Goal: Task Accomplishment & Management: Complete application form

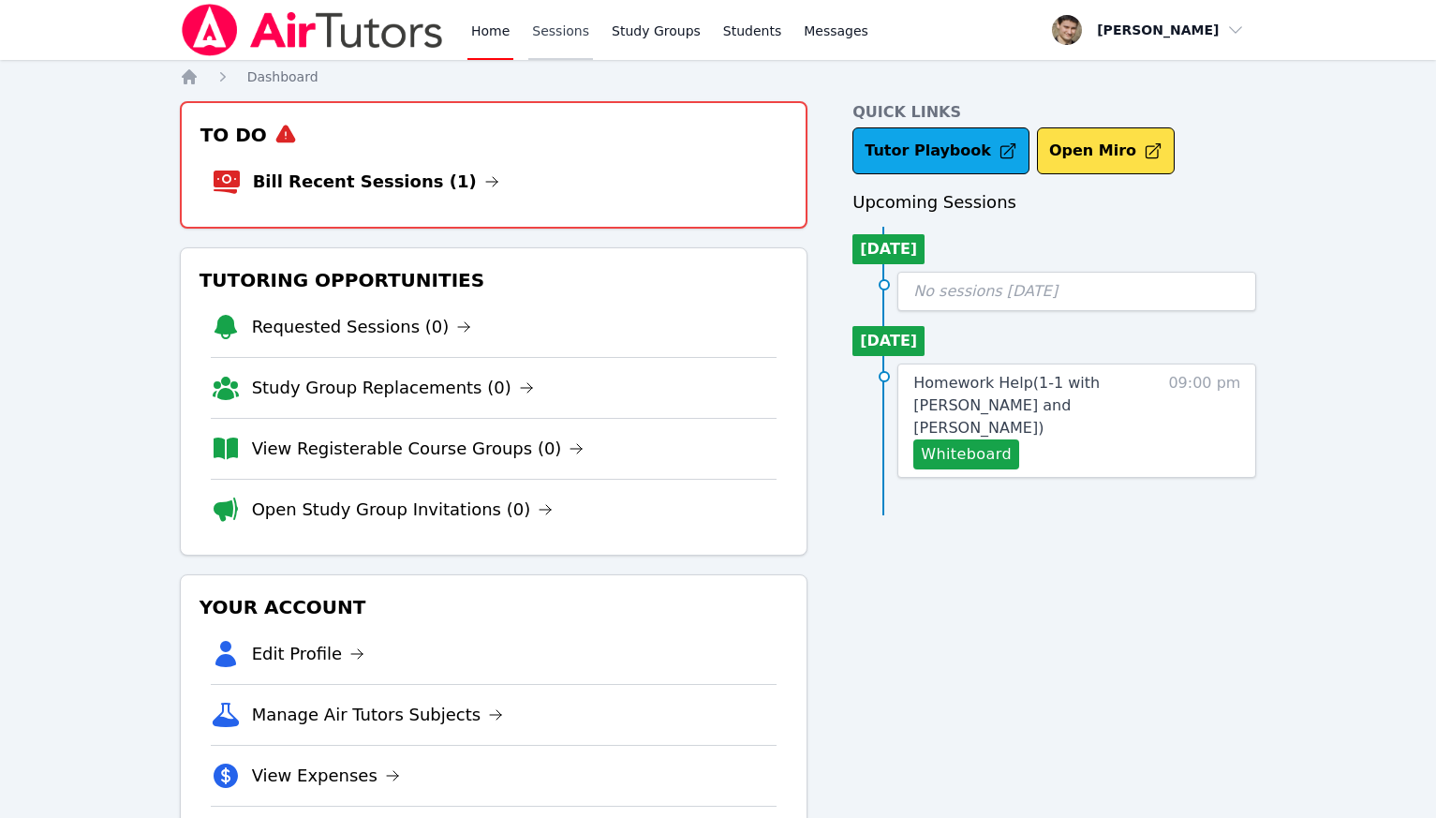
click at [554, 25] on link "Sessions" at bounding box center [560, 30] width 65 height 60
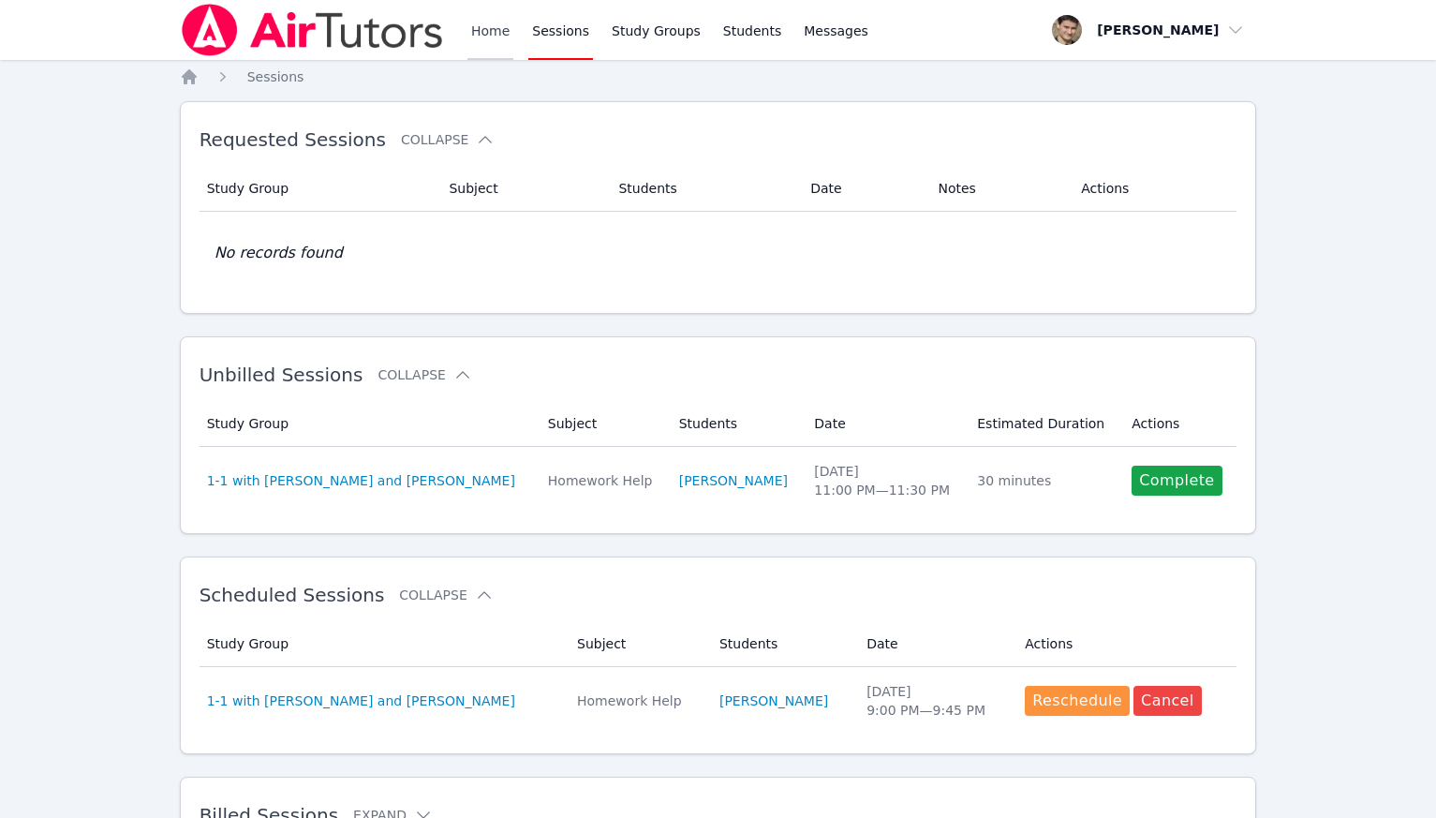
click at [486, 33] on link "Home" at bounding box center [490, 30] width 46 height 60
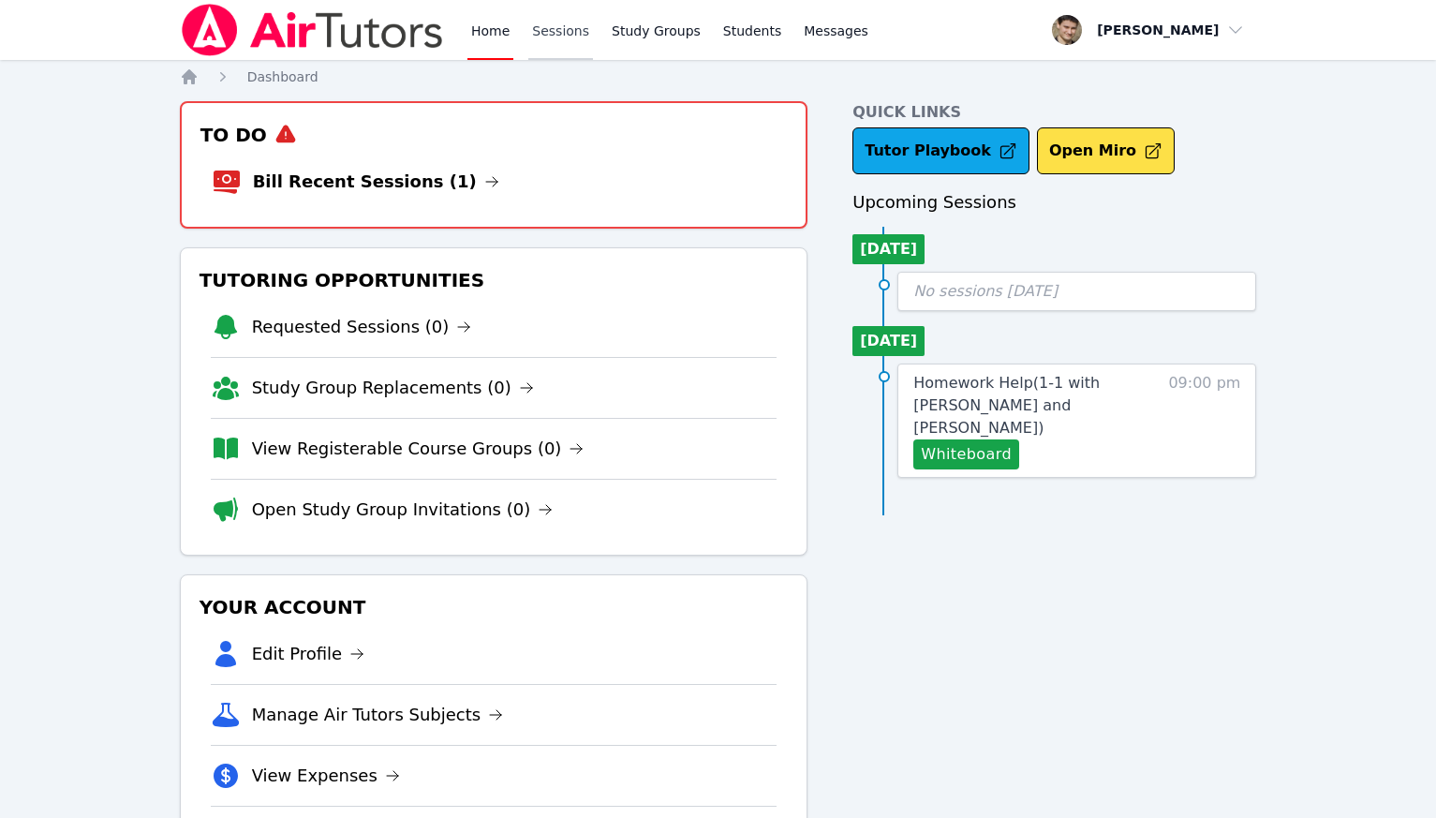
click at [539, 25] on link "Sessions" at bounding box center [560, 30] width 65 height 60
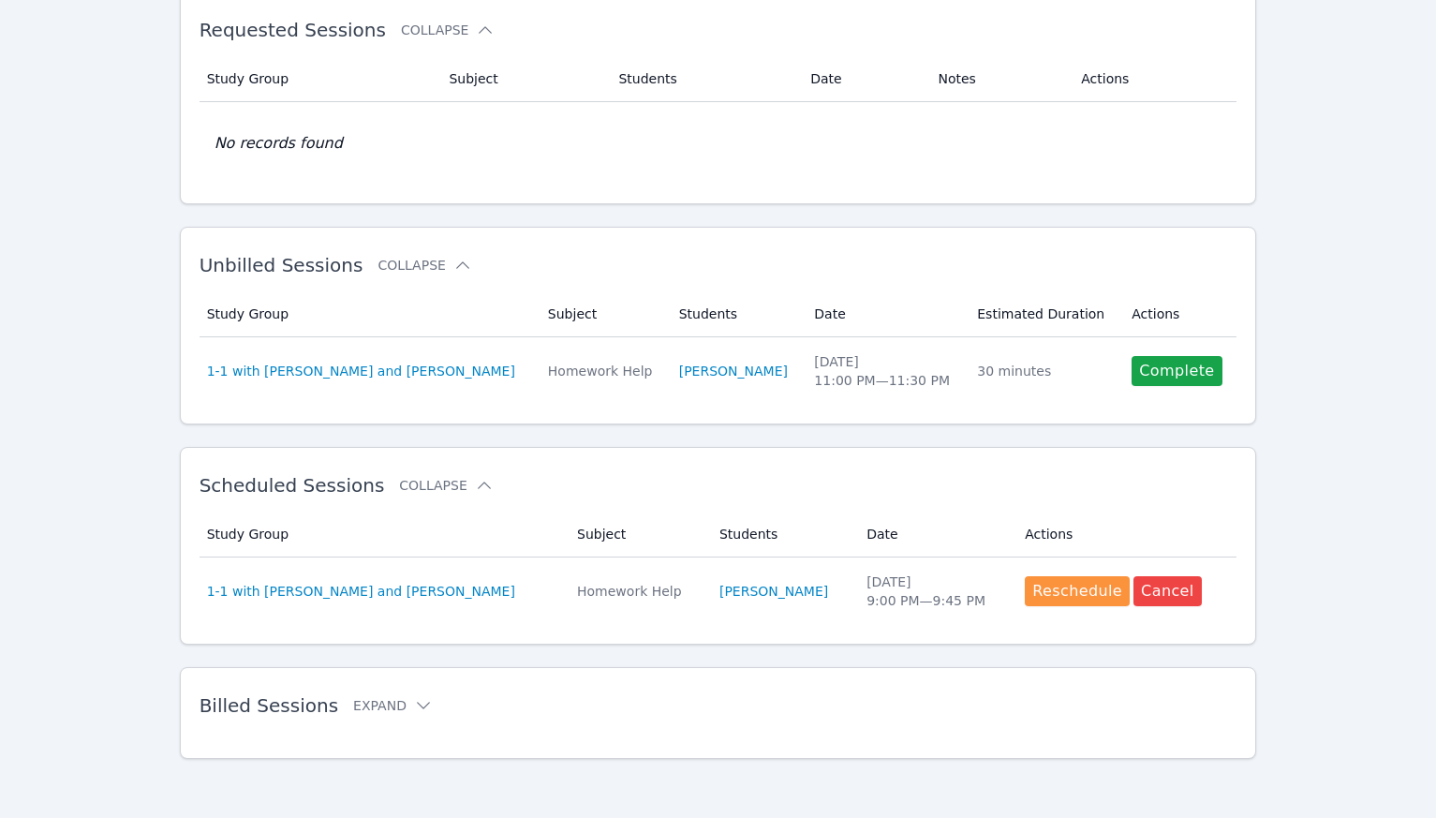
scroll to position [111, 0]
click at [372, 701] on button "Expand" at bounding box center [393, 704] width 80 height 19
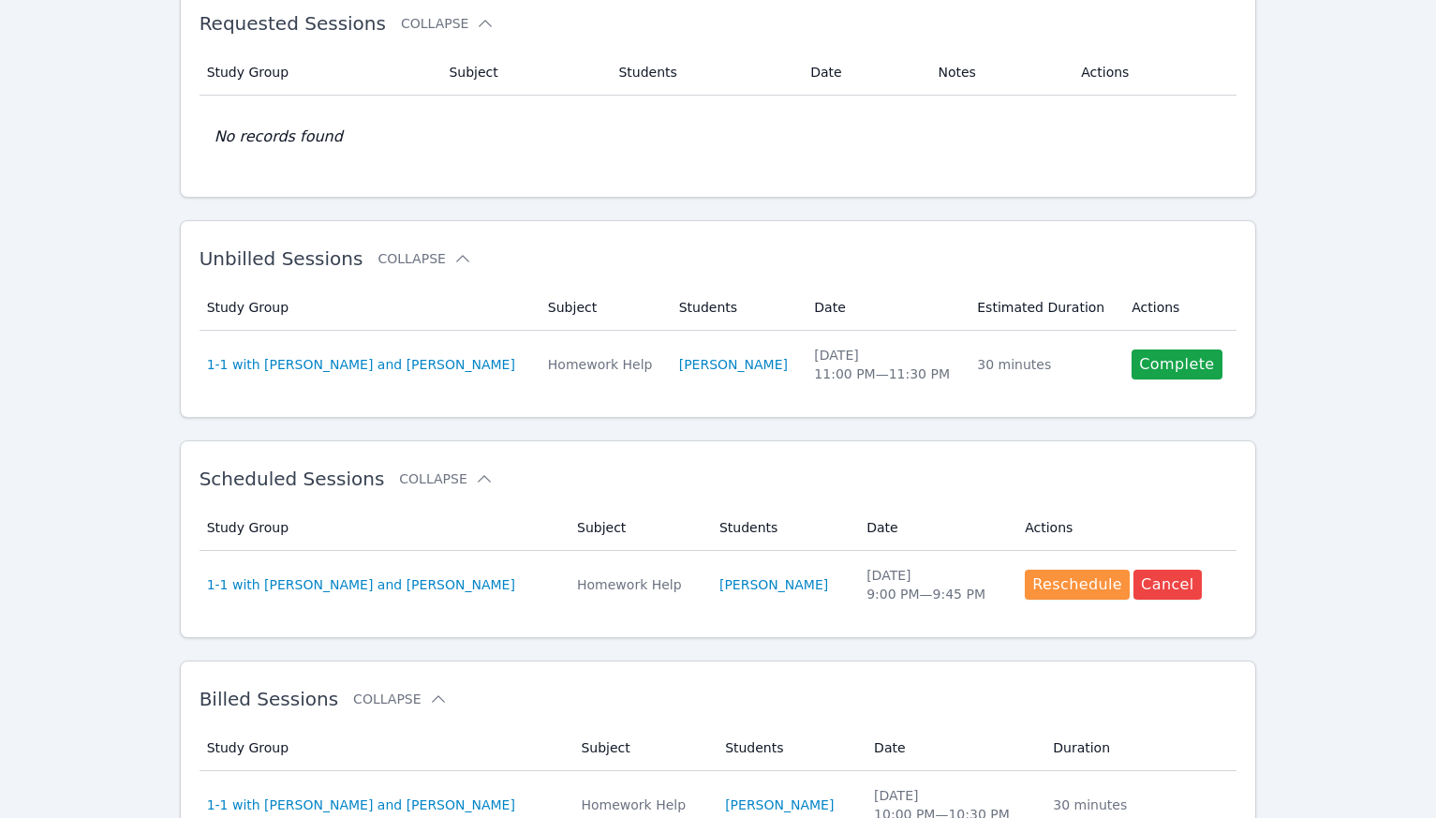
scroll to position [0, 0]
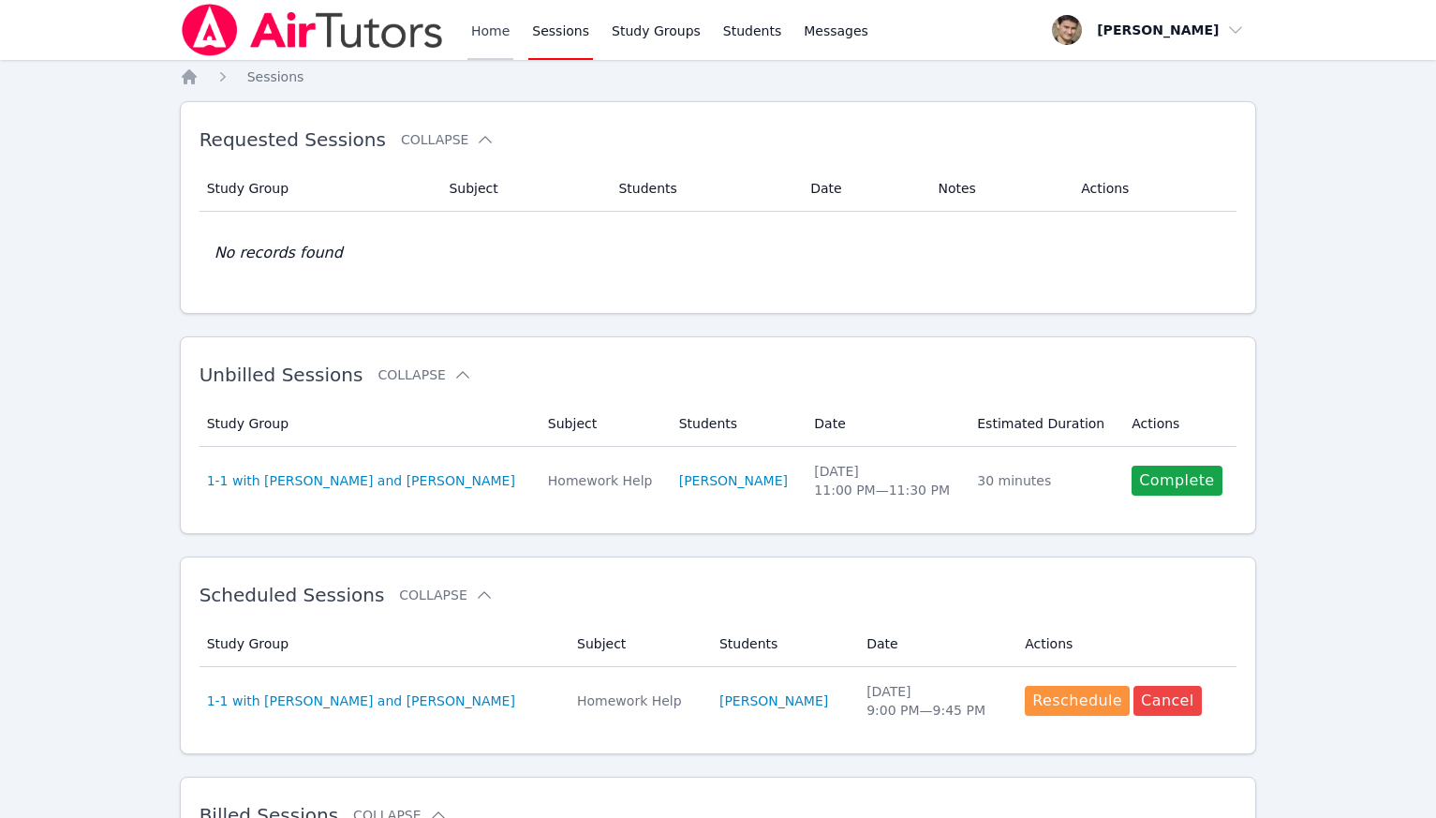
click at [472, 26] on link "Home" at bounding box center [490, 30] width 46 height 60
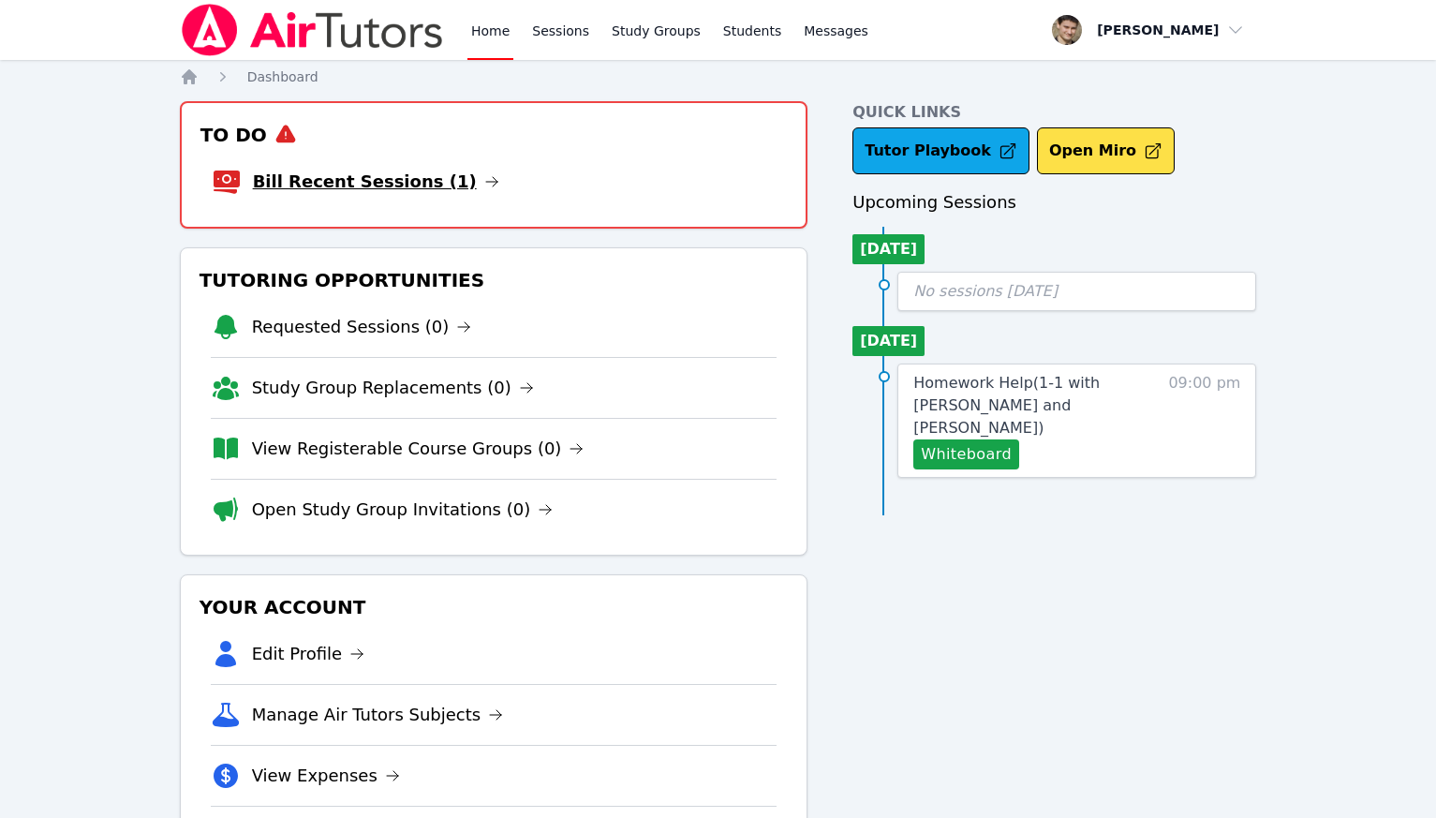
click at [406, 180] on link "Bill Recent Sessions (1)" at bounding box center [376, 182] width 246 height 26
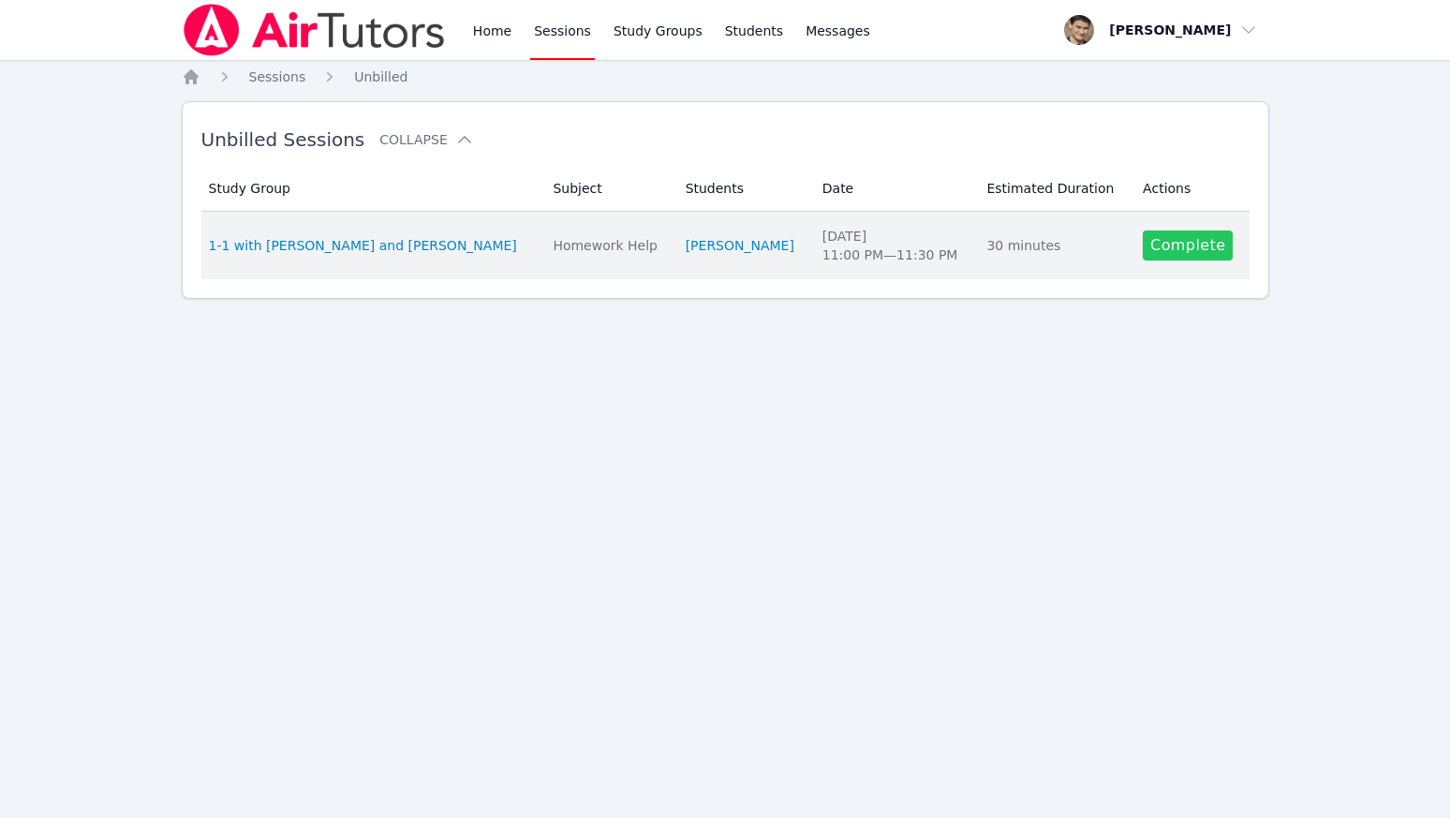
click at [1177, 244] on link "Complete" at bounding box center [1188, 245] width 90 height 30
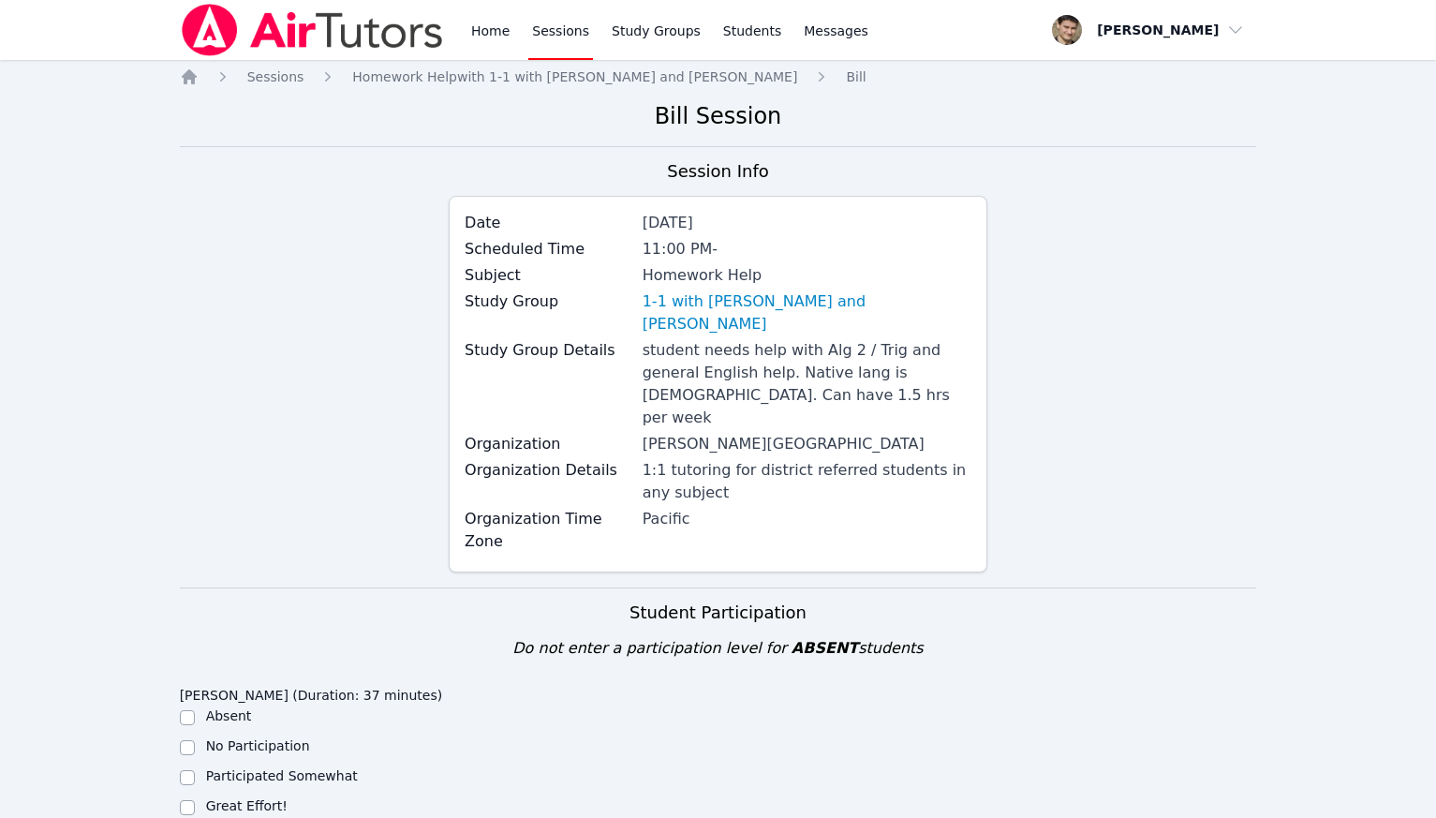
scroll to position [631, 0]
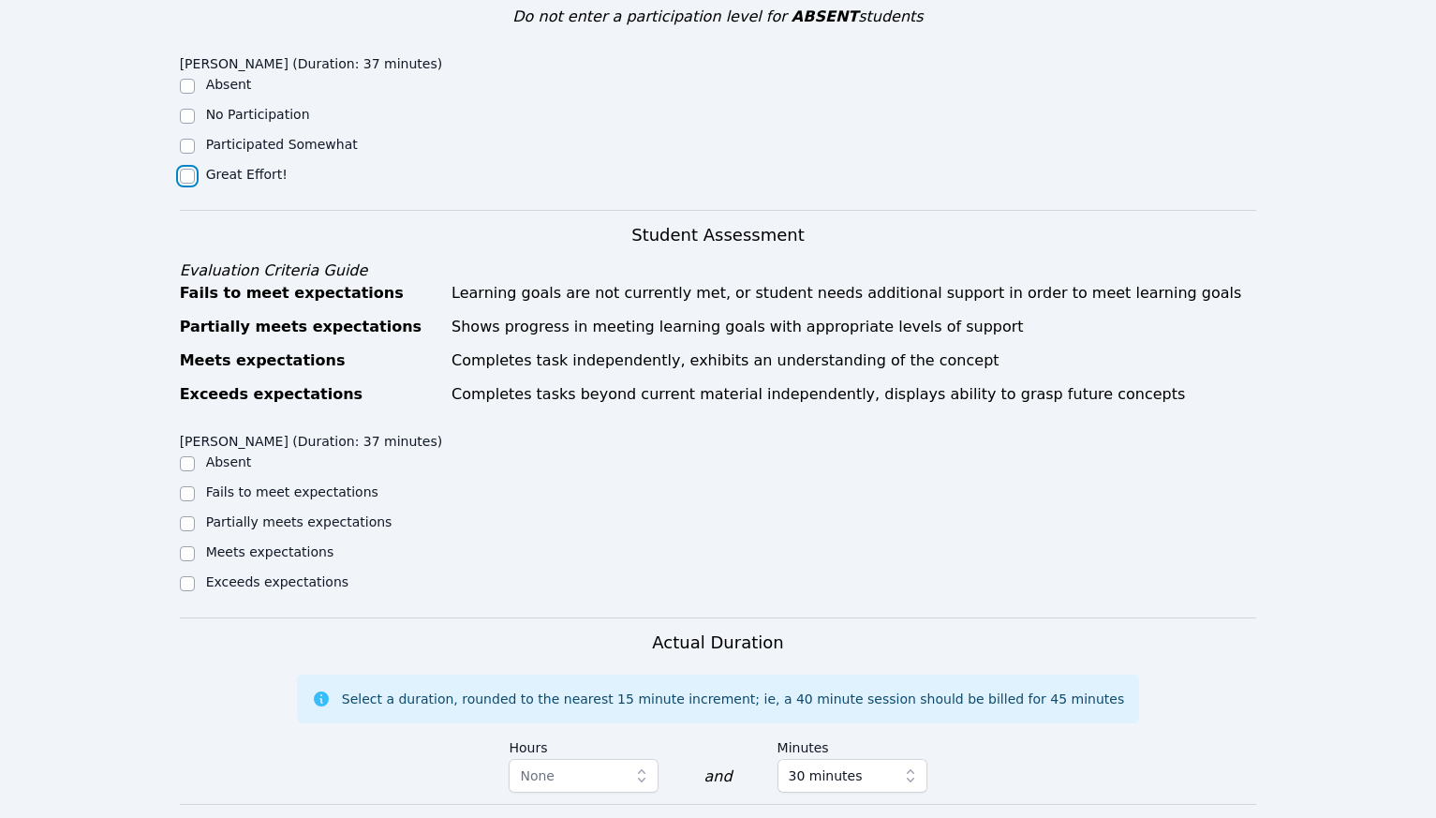
click at [188, 169] on input "Great Effort!" at bounding box center [187, 176] width 15 height 15
checkbox input "true"
click at [189, 546] on input "Meets expectations" at bounding box center [187, 553] width 15 height 15
checkbox input "true"
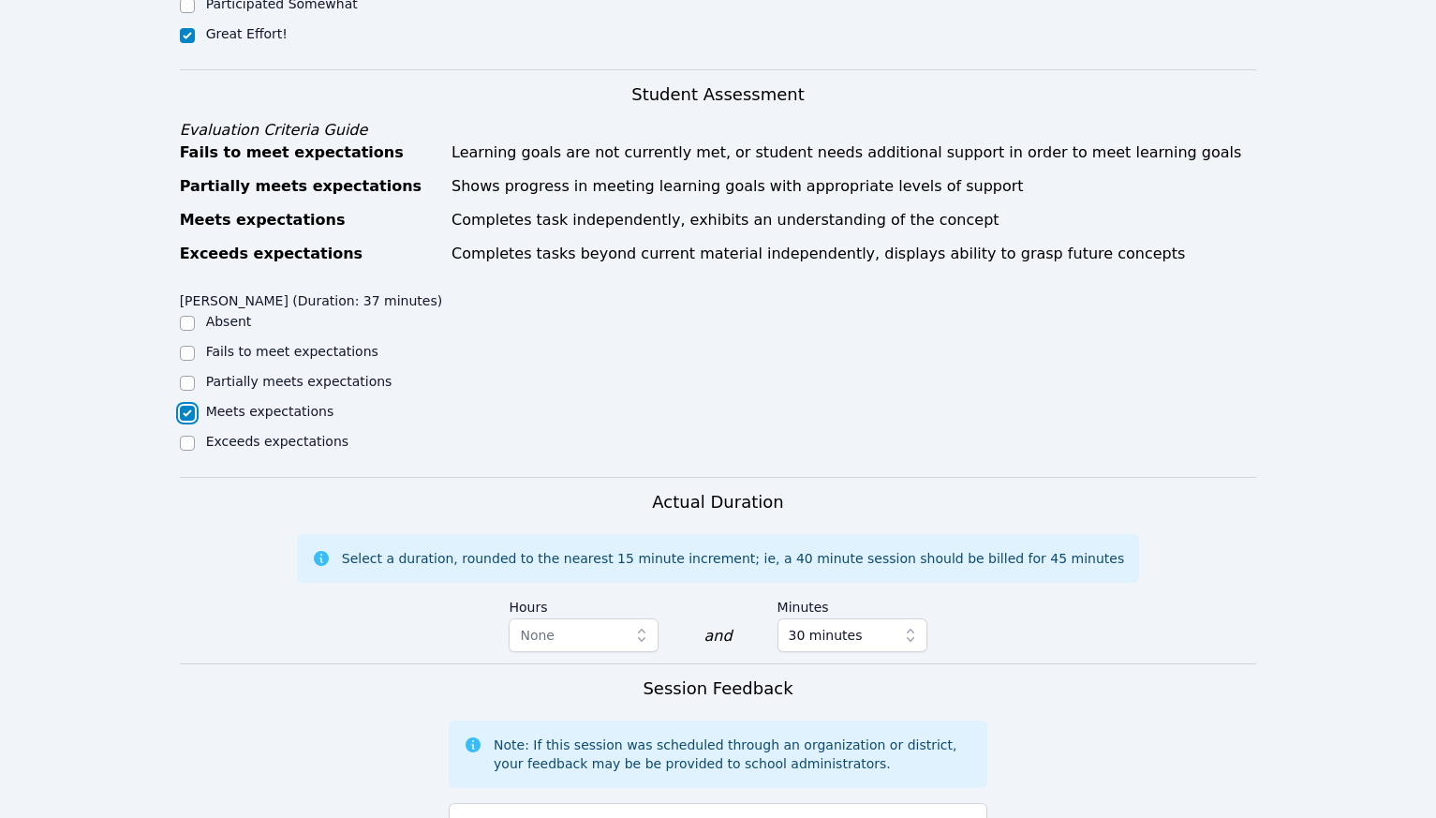
scroll to position [998, 0]
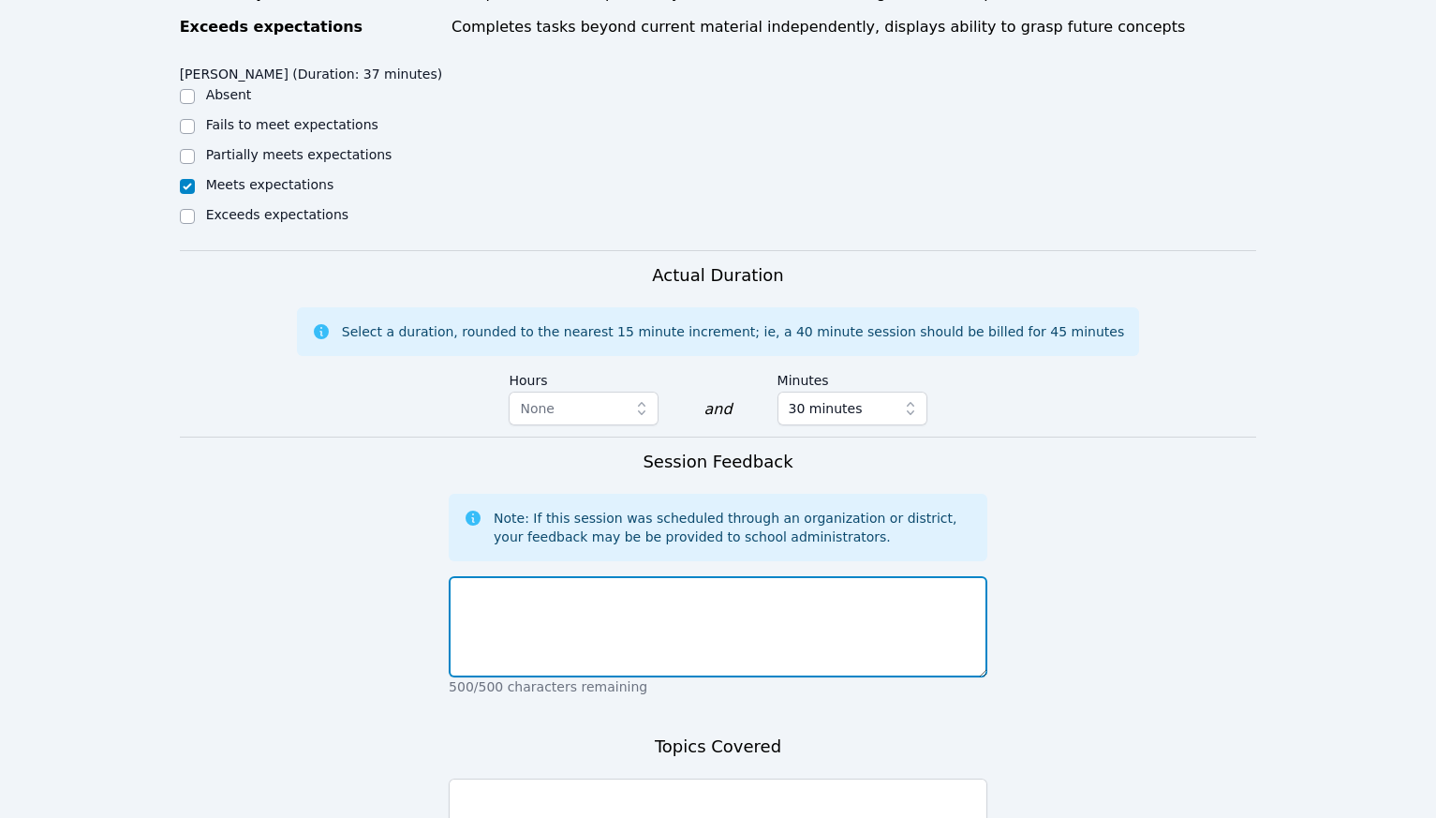
click at [626, 576] on textarea at bounding box center [718, 626] width 539 height 101
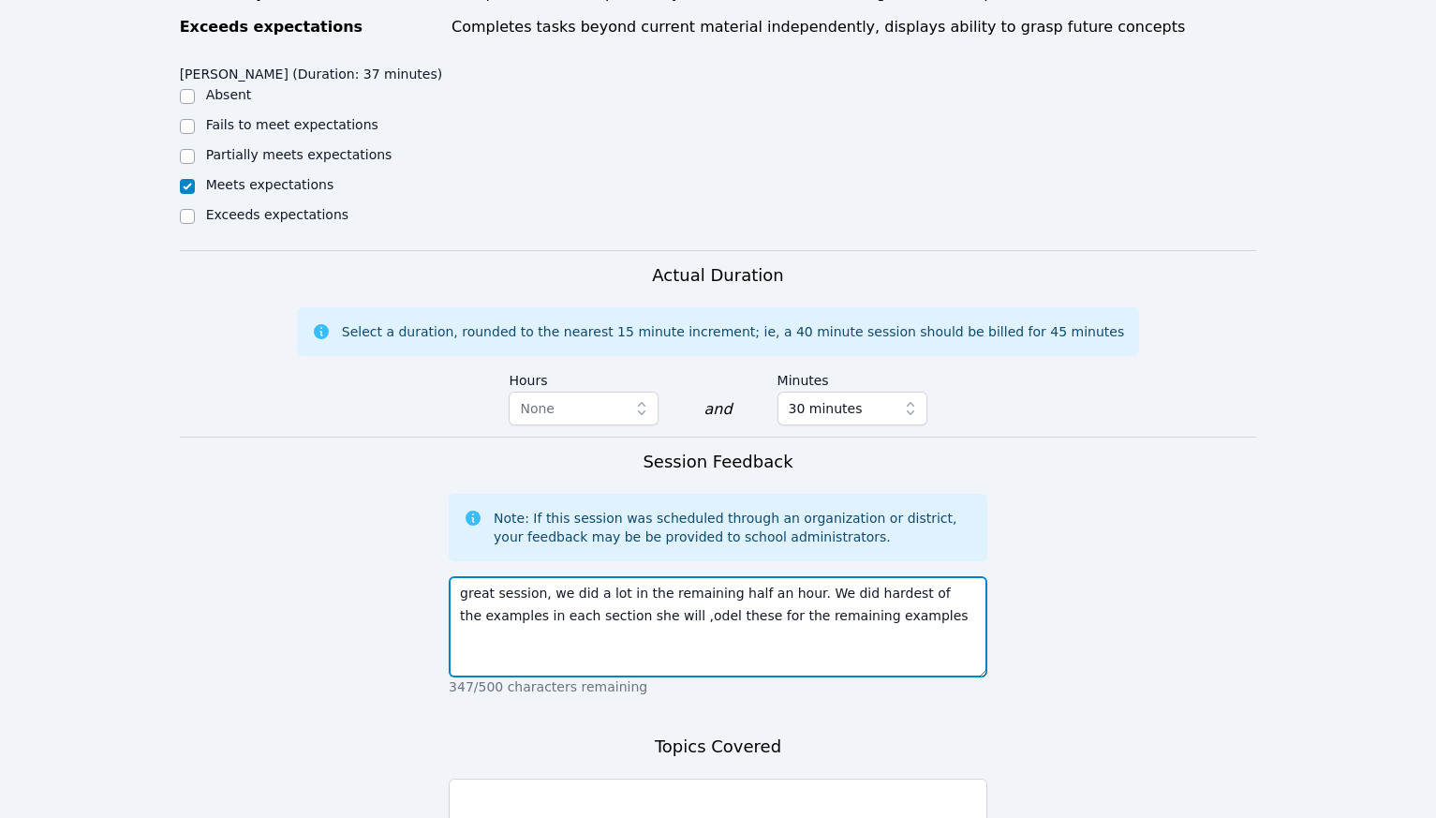
click at [697, 576] on textarea "great session, we did a lot in the remaining half an hour. We did hardest of th…" at bounding box center [718, 626] width 539 height 101
type textarea "great session, we did a lot in the remaining half an hour. We did hardest of th…"
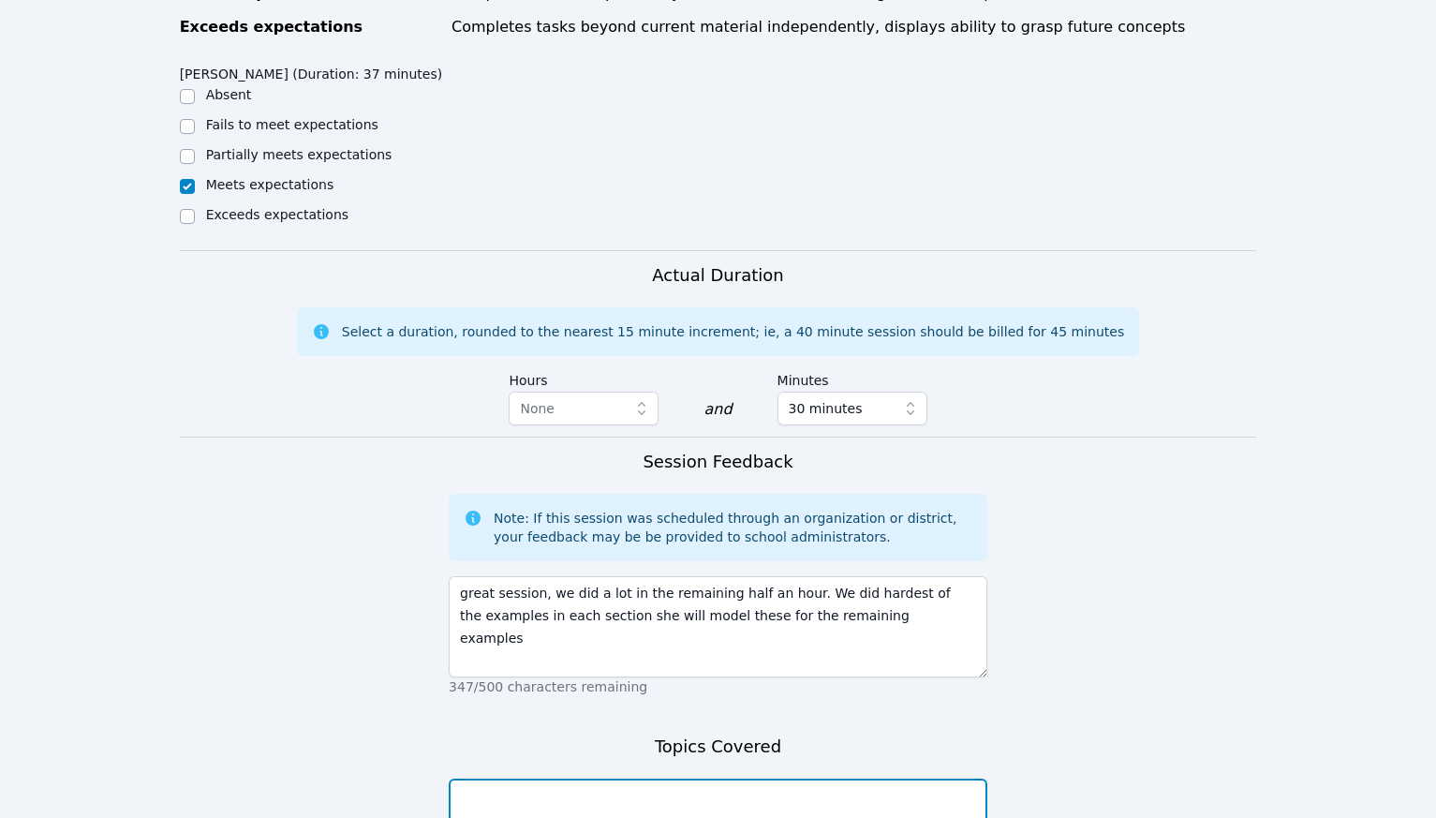
click at [658, 778] on textarea at bounding box center [718, 828] width 539 height 101
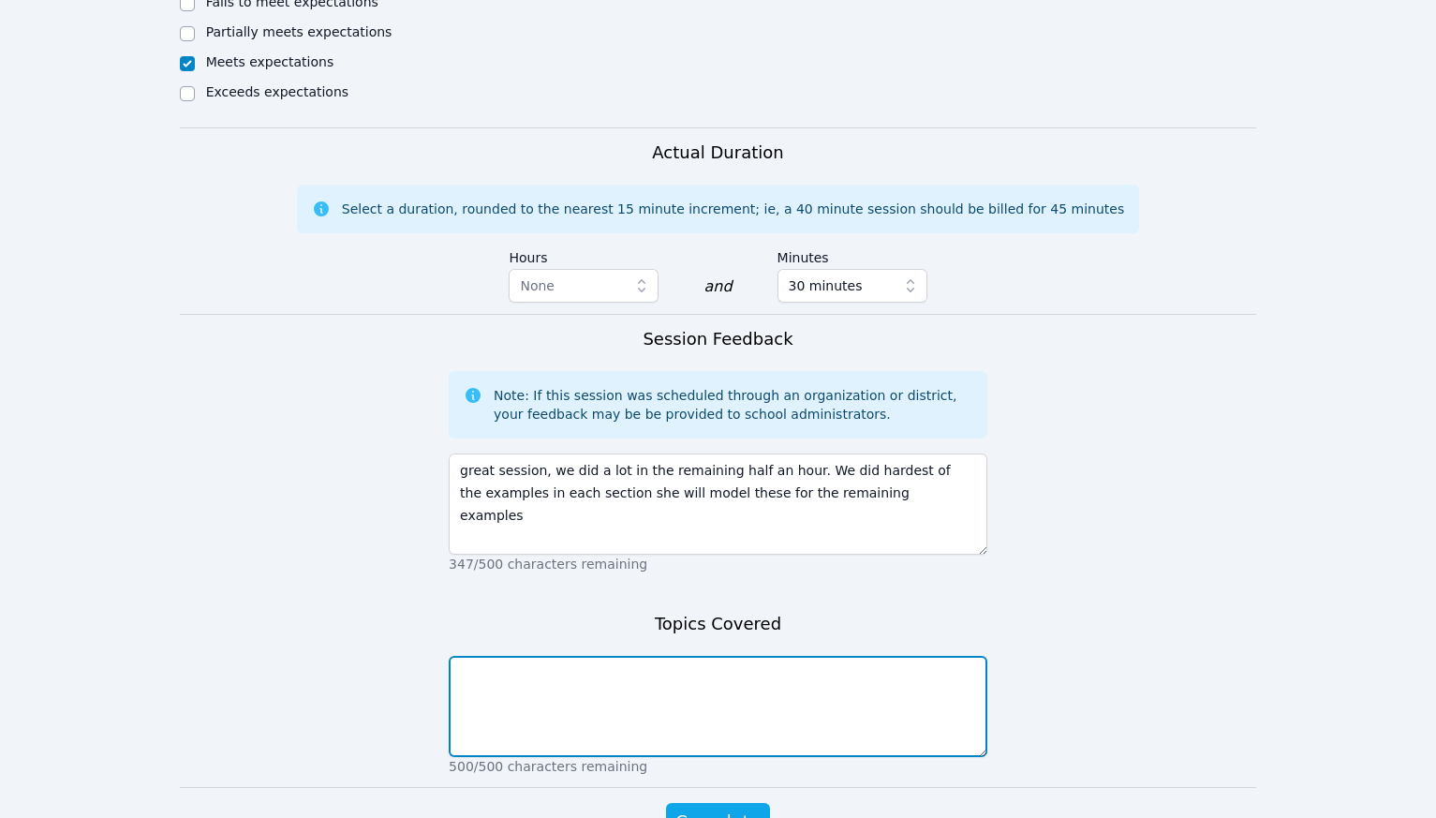
scroll to position [1166, 0]
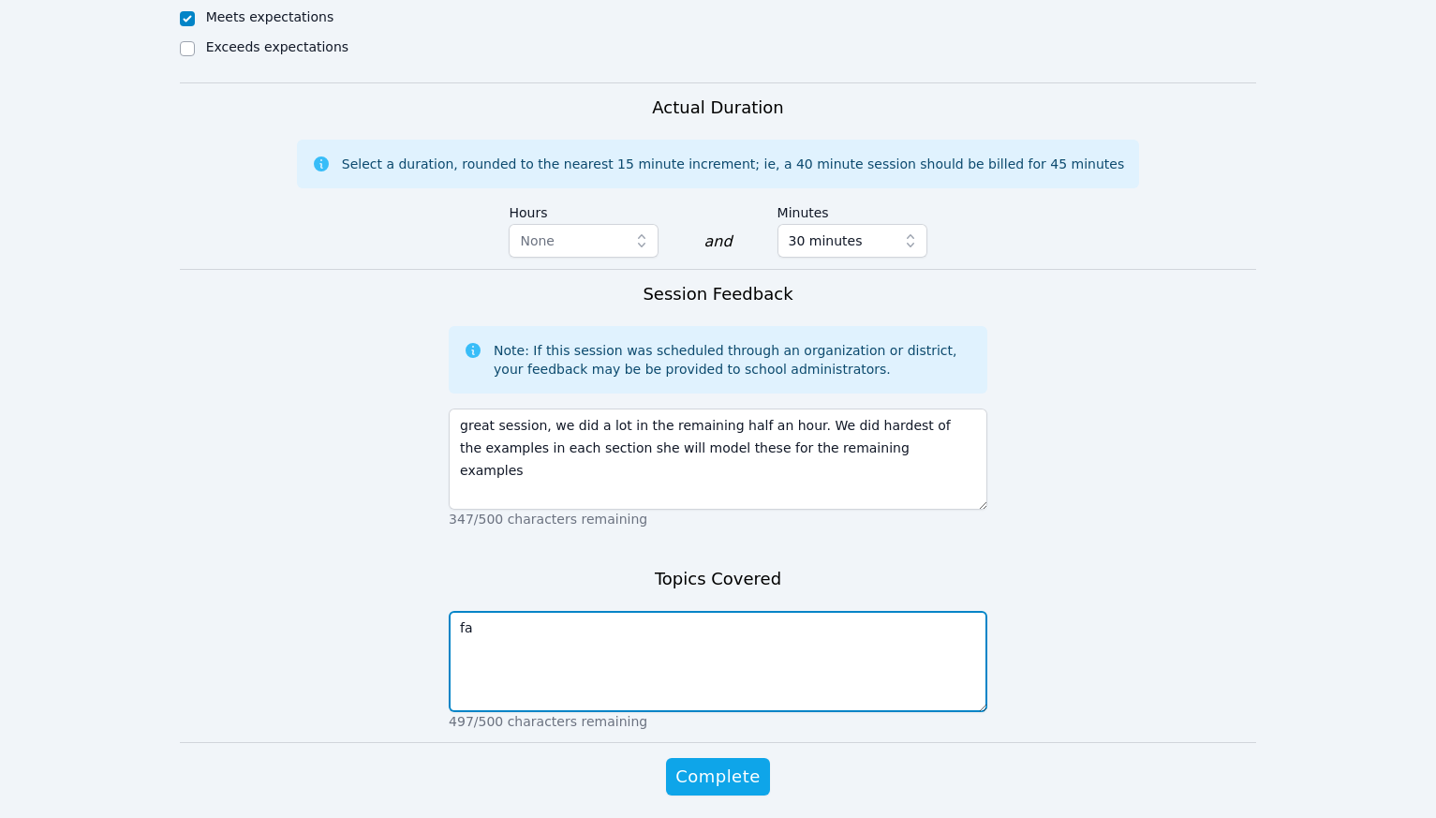
type textarea "f"
type textarea "solving equations by completing the square and factoring"
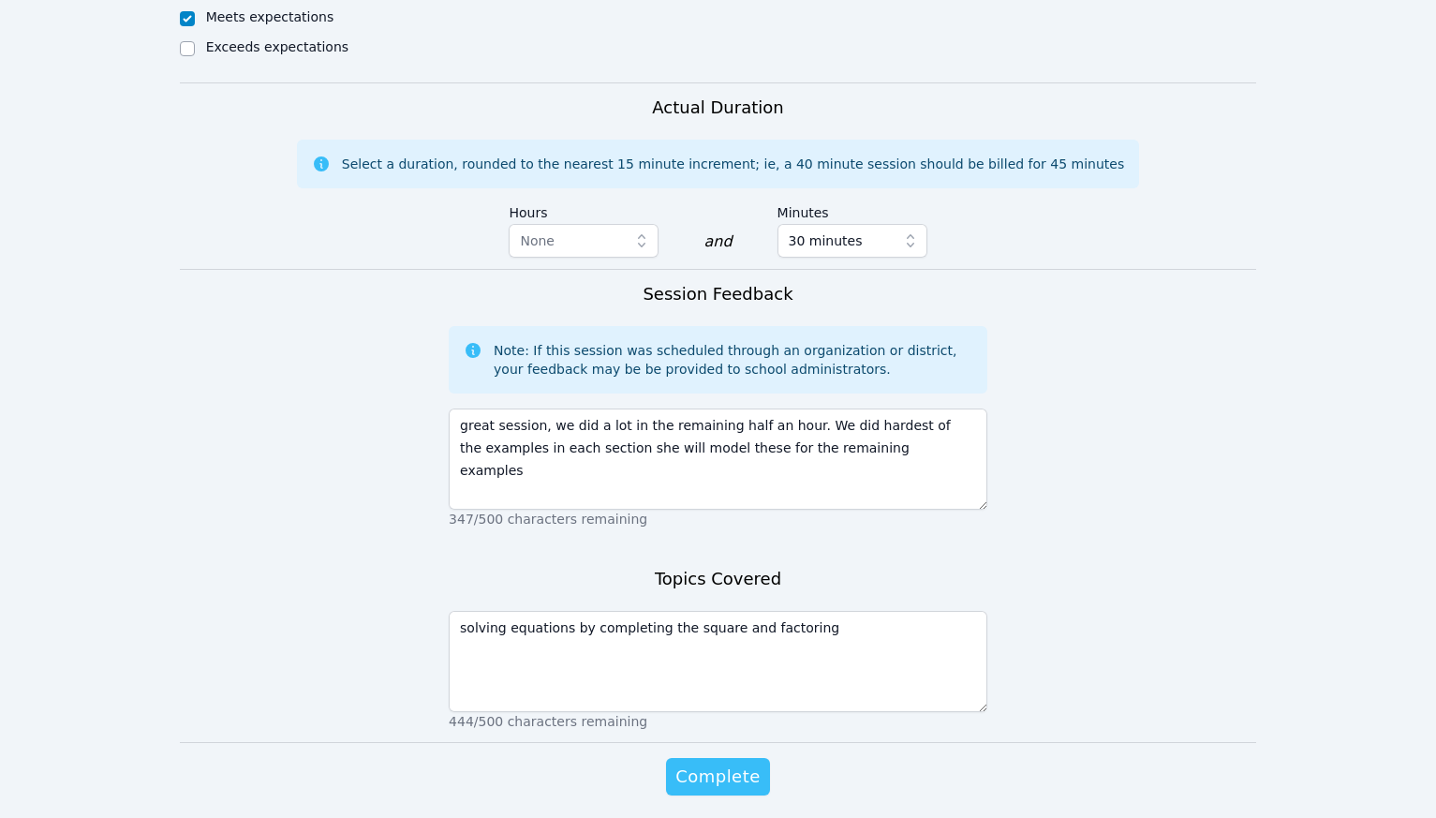
click at [733, 763] on span "Complete" at bounding box center [717, 776] width 84 height 26
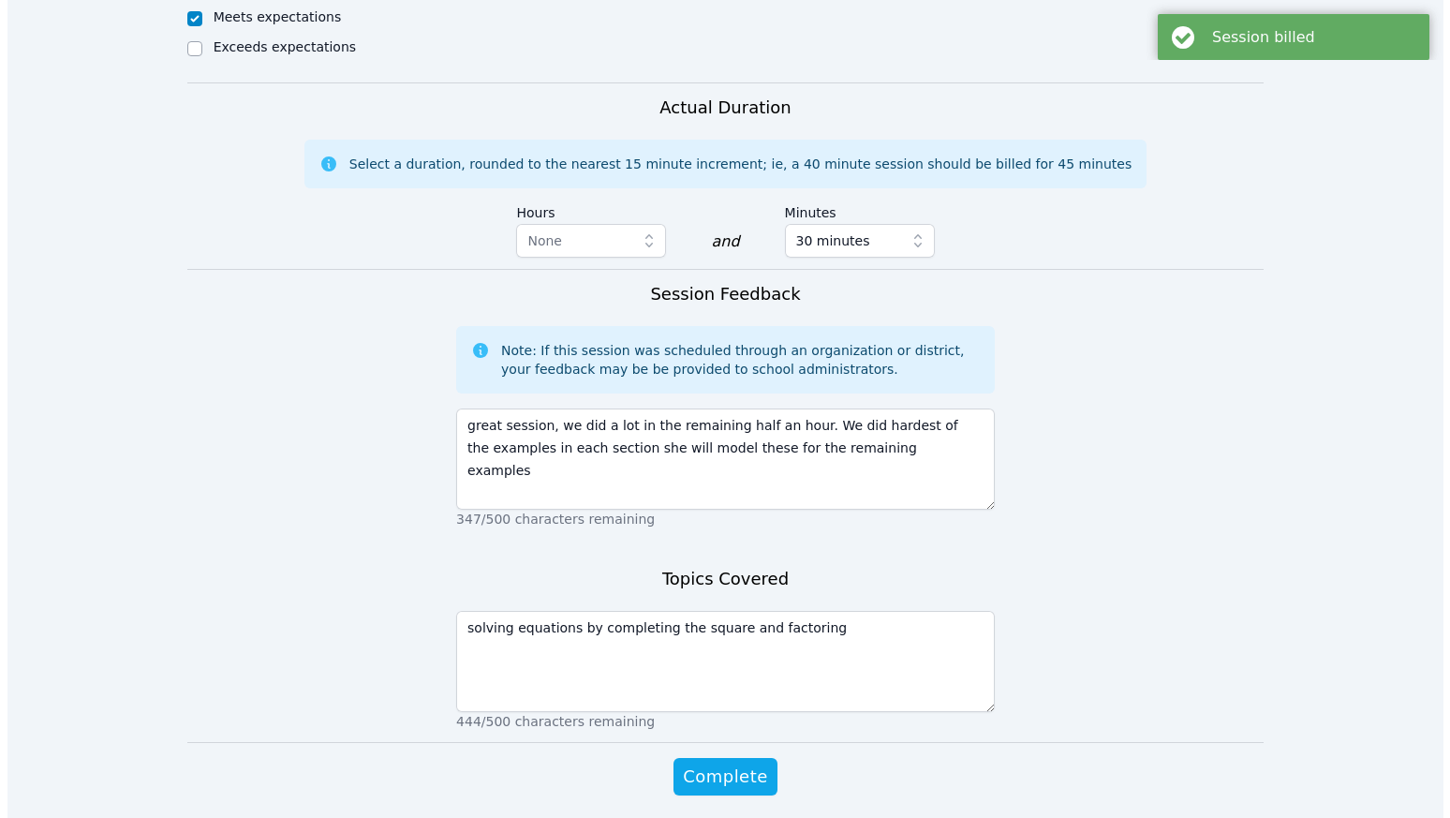
scroll to position [0, 0]
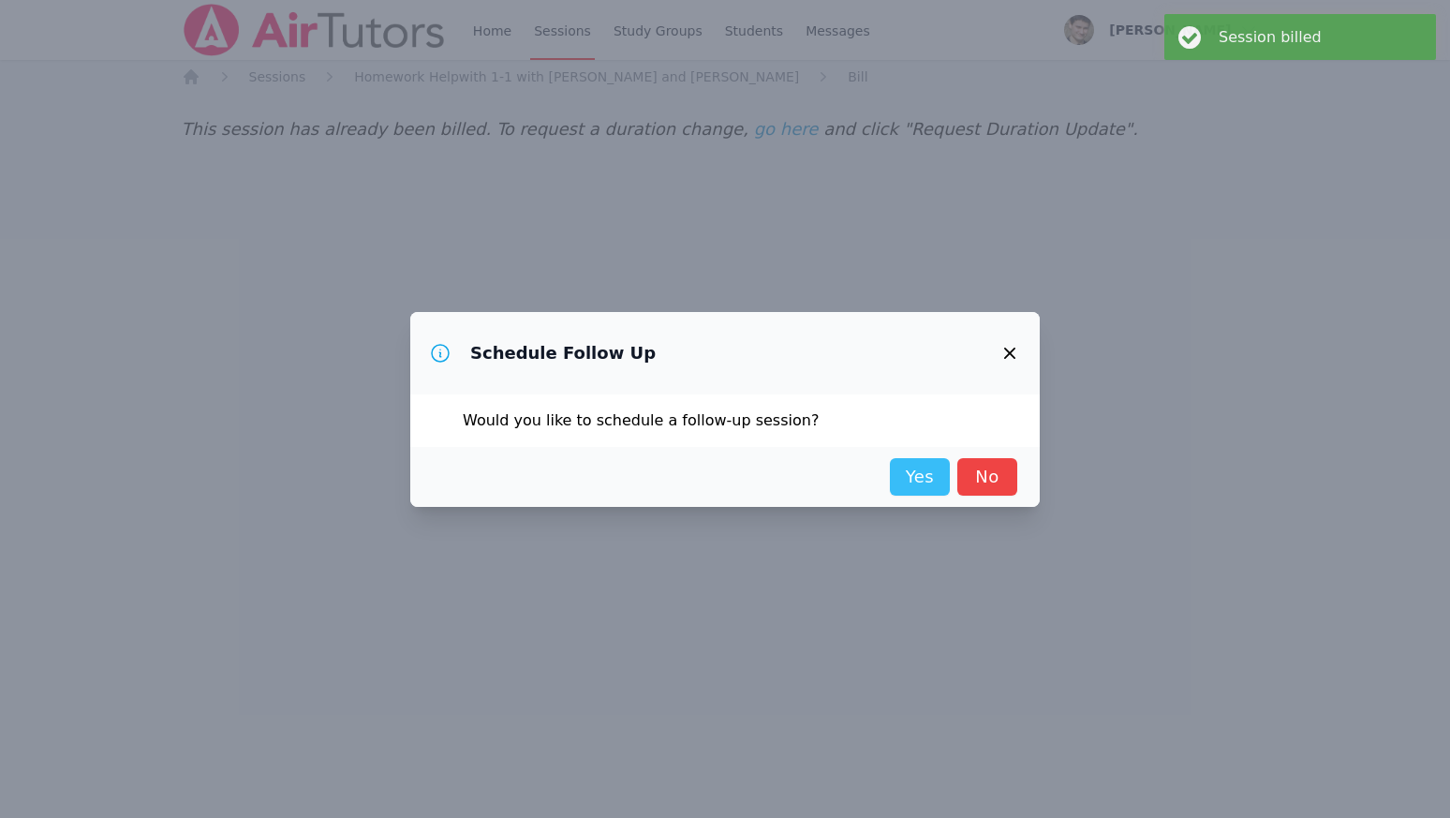
click at [917, 480] on link "Yes" at bounding box center [920, 476] width 60 height 37
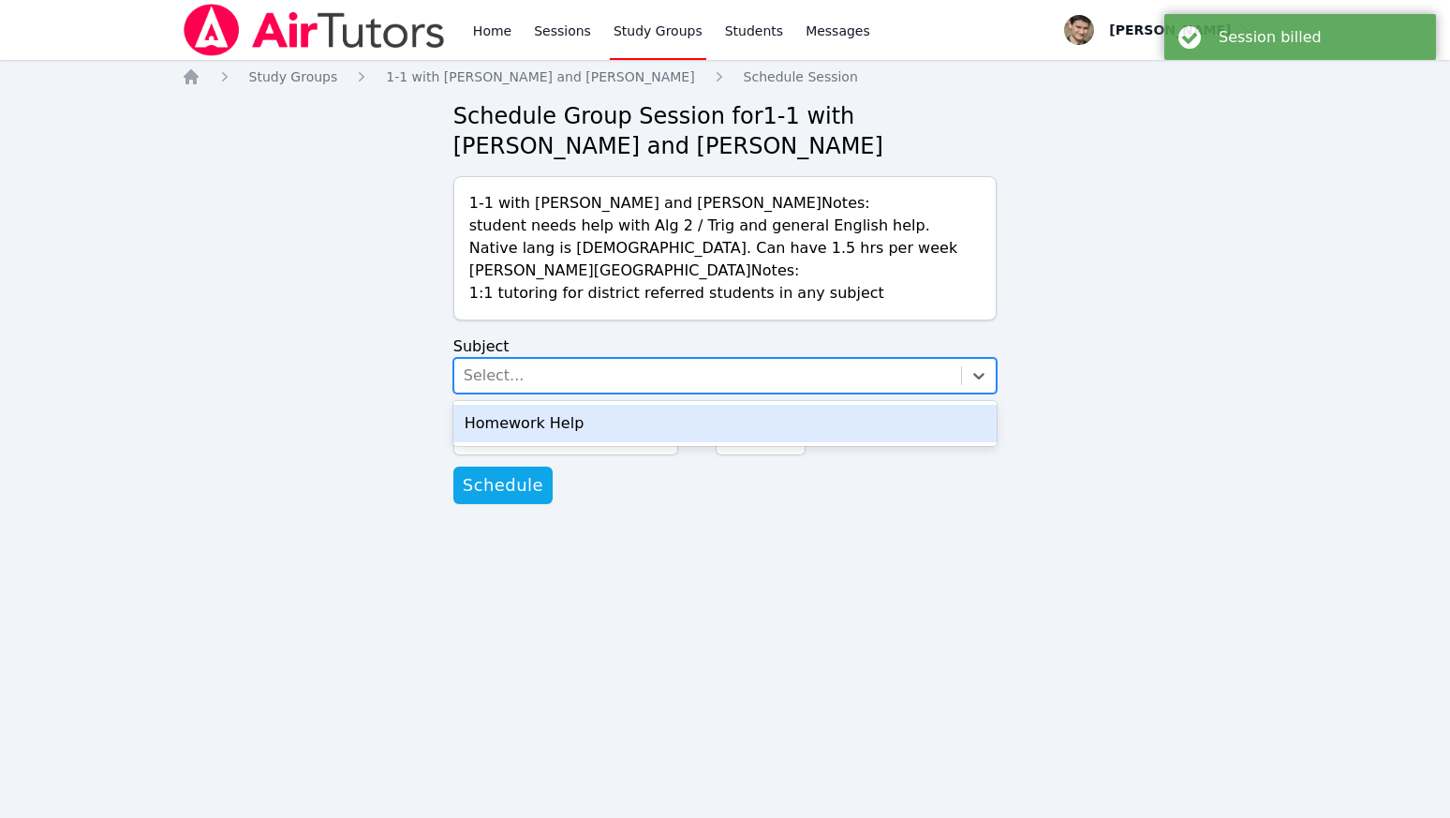
click at [521, 374] on div "Select..." at bounding box center [708, 376] width 508 height 34
click at [509, 430] on div "Homework Help" at bounding box center [725, 423] width 544 height 37
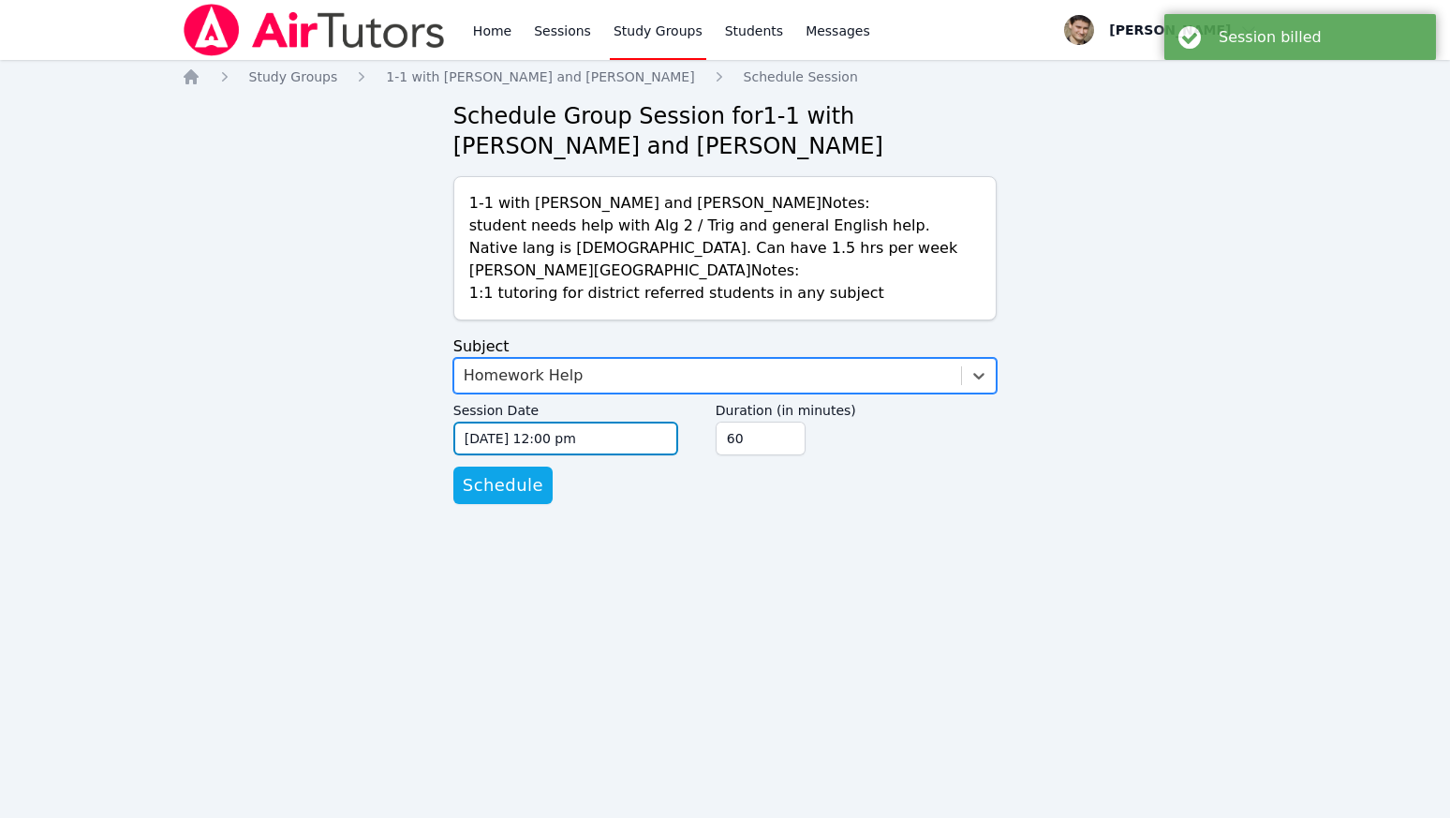
click at [495, 439] on input "[DATE] 12:00 pm" at bounding box center [565, 438] width 225 height 34
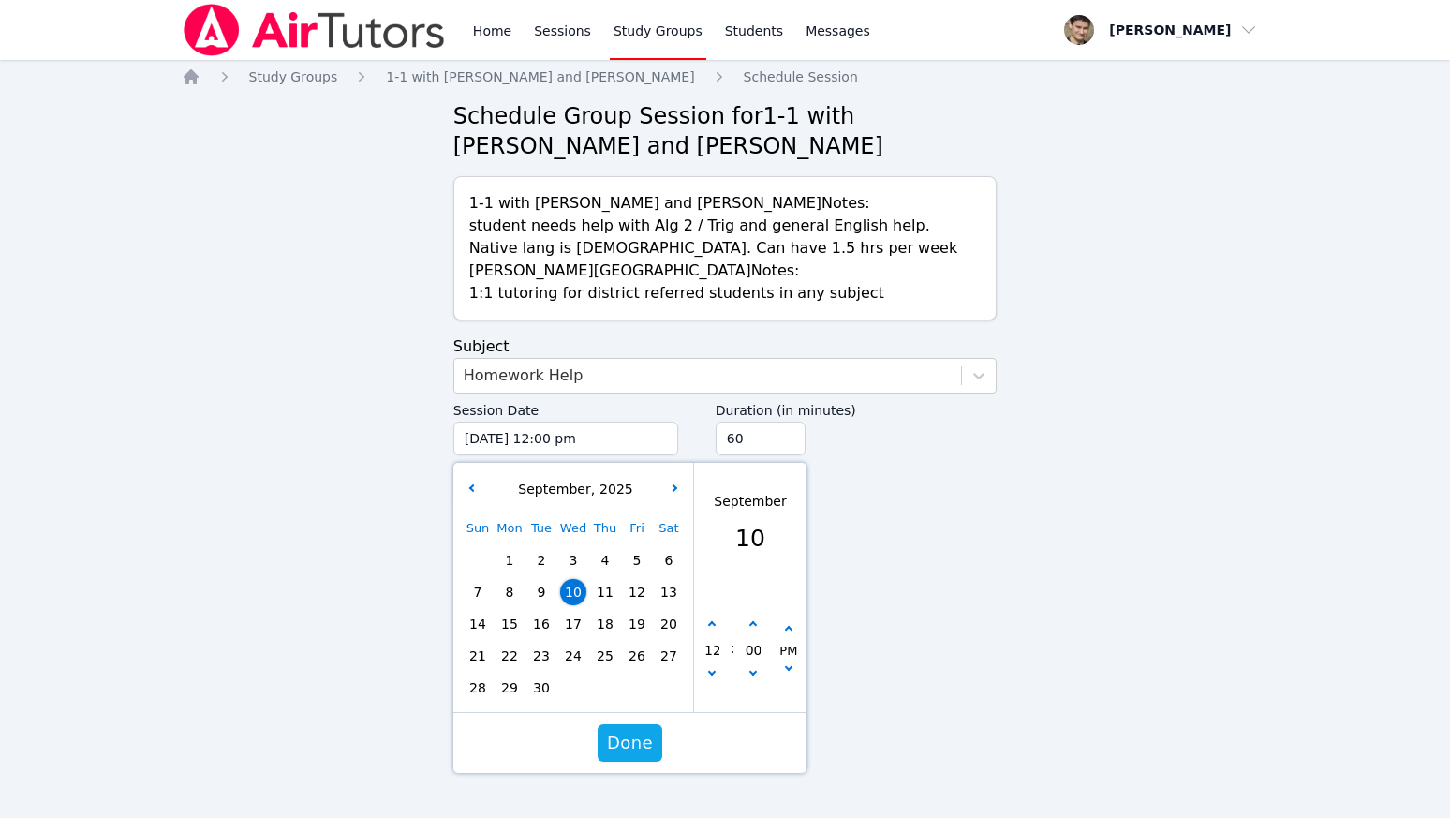
click at [514, 623] on span "15" at bounding box center [509, 624] width 26 height 26
click at [717, 626] on button "button" at bounding box center [711, 624] width 19 height 19
type input "[DATE] 01:00 pm"
type input "01"
click at [717, 626] on button "button" at bounding box center [711, 624] width 19 height 19
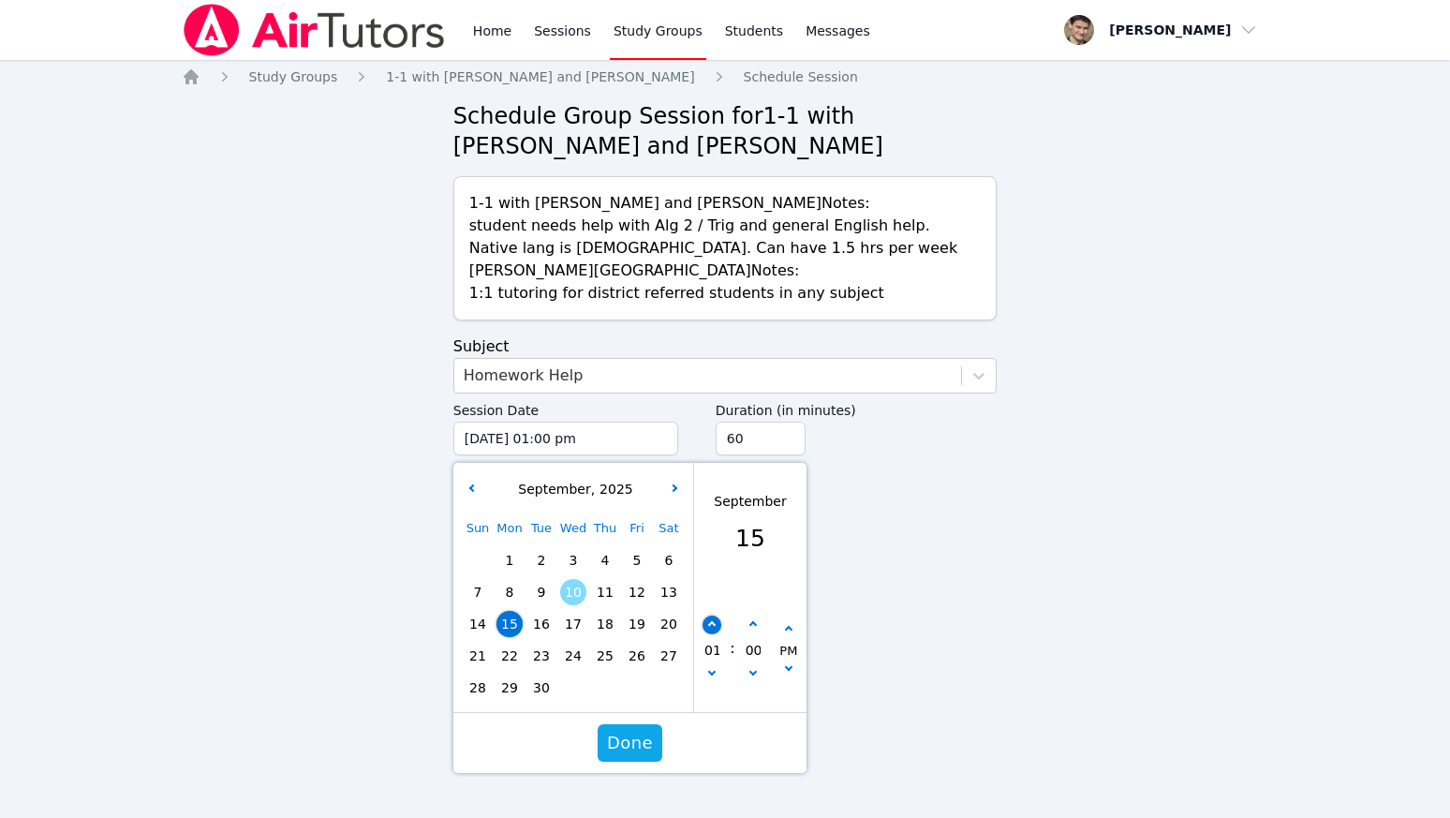
type input "[DATE] 02:00 pm"
type input "02"
click at [717, 626] on button "button" at bounding box center [711, 624] width 19 height 19
type input "[DATE] 03:00 pm"
type input "03"
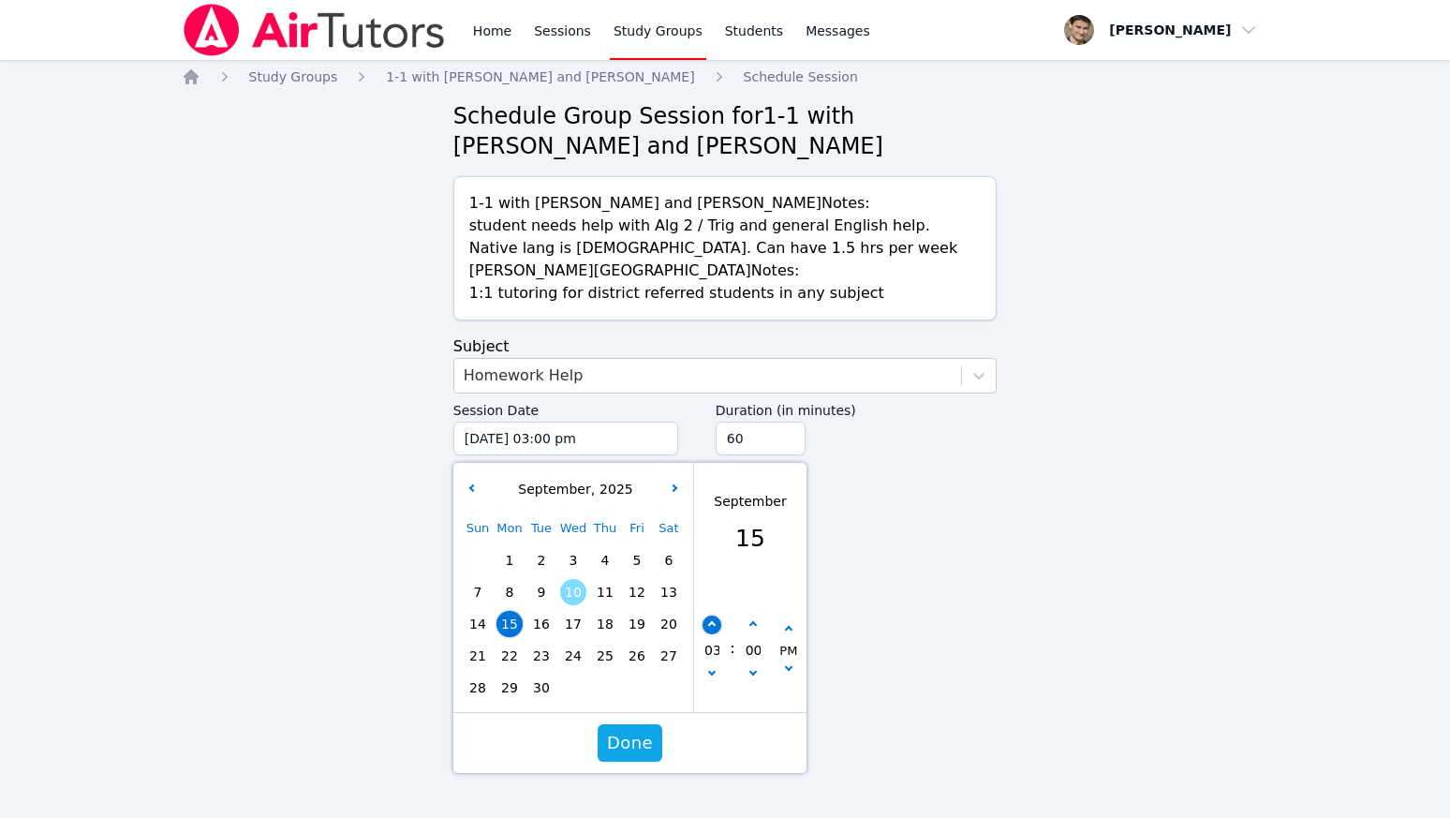
click at [717, 626] on button "button" at bounding box center [711, 624] width 19 height 19
type input "[DATE] 04:00 pm"
type input "04"
click at [717, 626] on button "button" at bounding box center [711, 624] width 19 height 19
type input "[DATE] 05:00 pm"
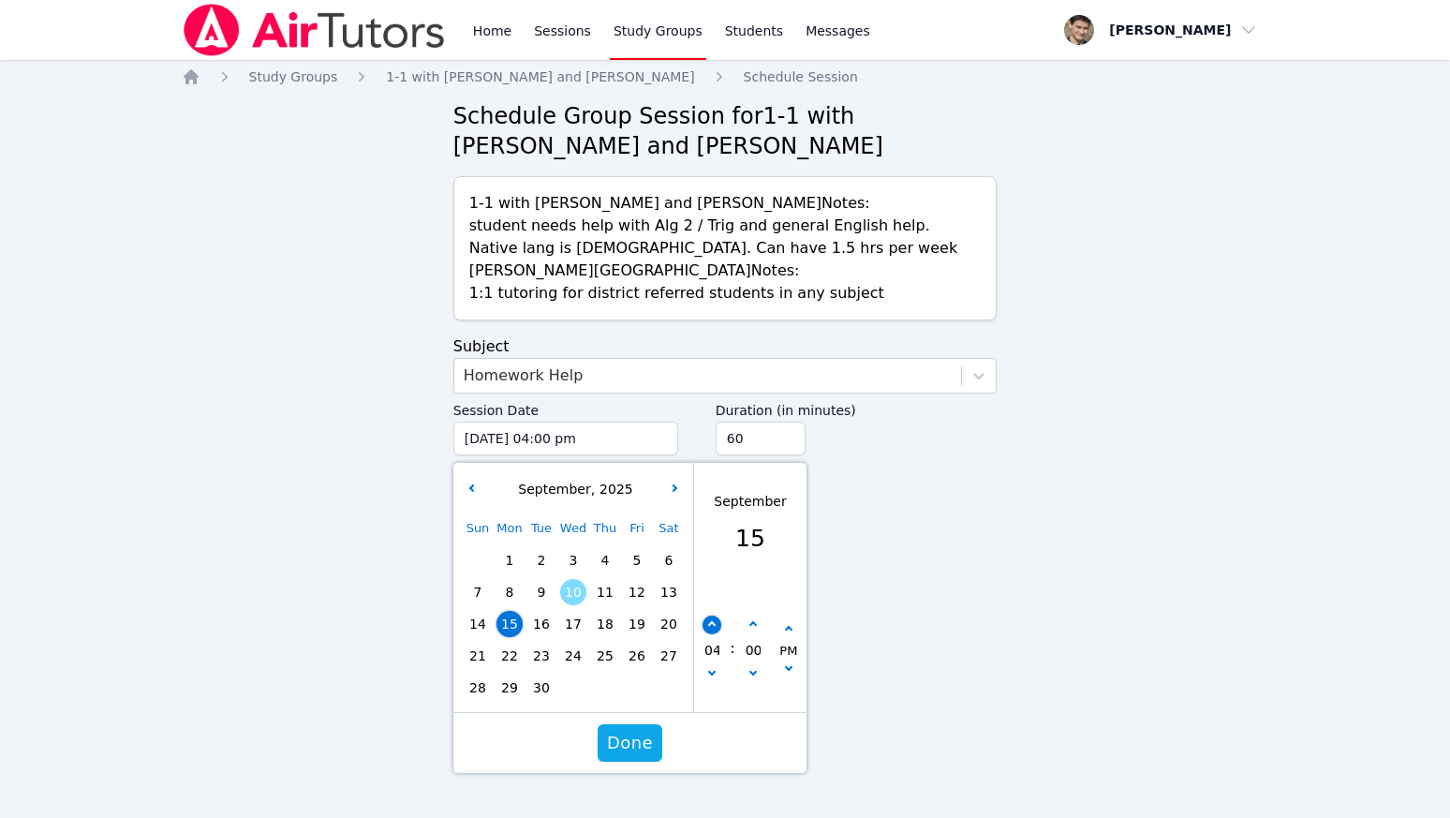
type input "05"
click at [717, 626] on button "button" at bounding box center [711, 624] width 19 height 19
type input "[DATE] 06:00 pm"
type input "06"
click at [717, 626] on button "button" at bounding box center [711, 624] width 19 height 19
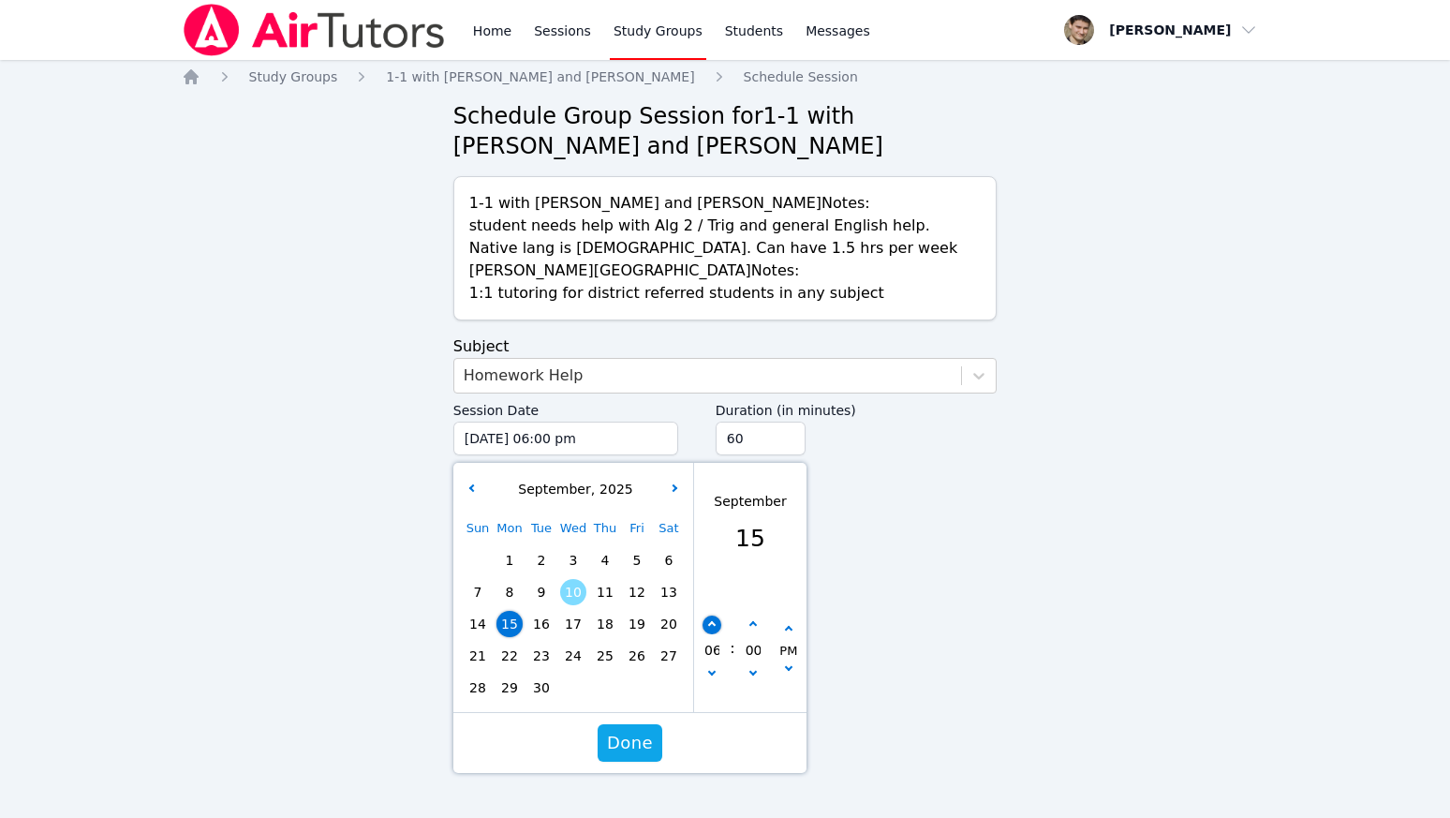
type input "[DATE] 07:00 pm"
type input "07"
click at [717, 626] on button "button" at bounding box center [711, 624] width 19 height 19
type input "[DATE] 08:00 pm"
type input "08"
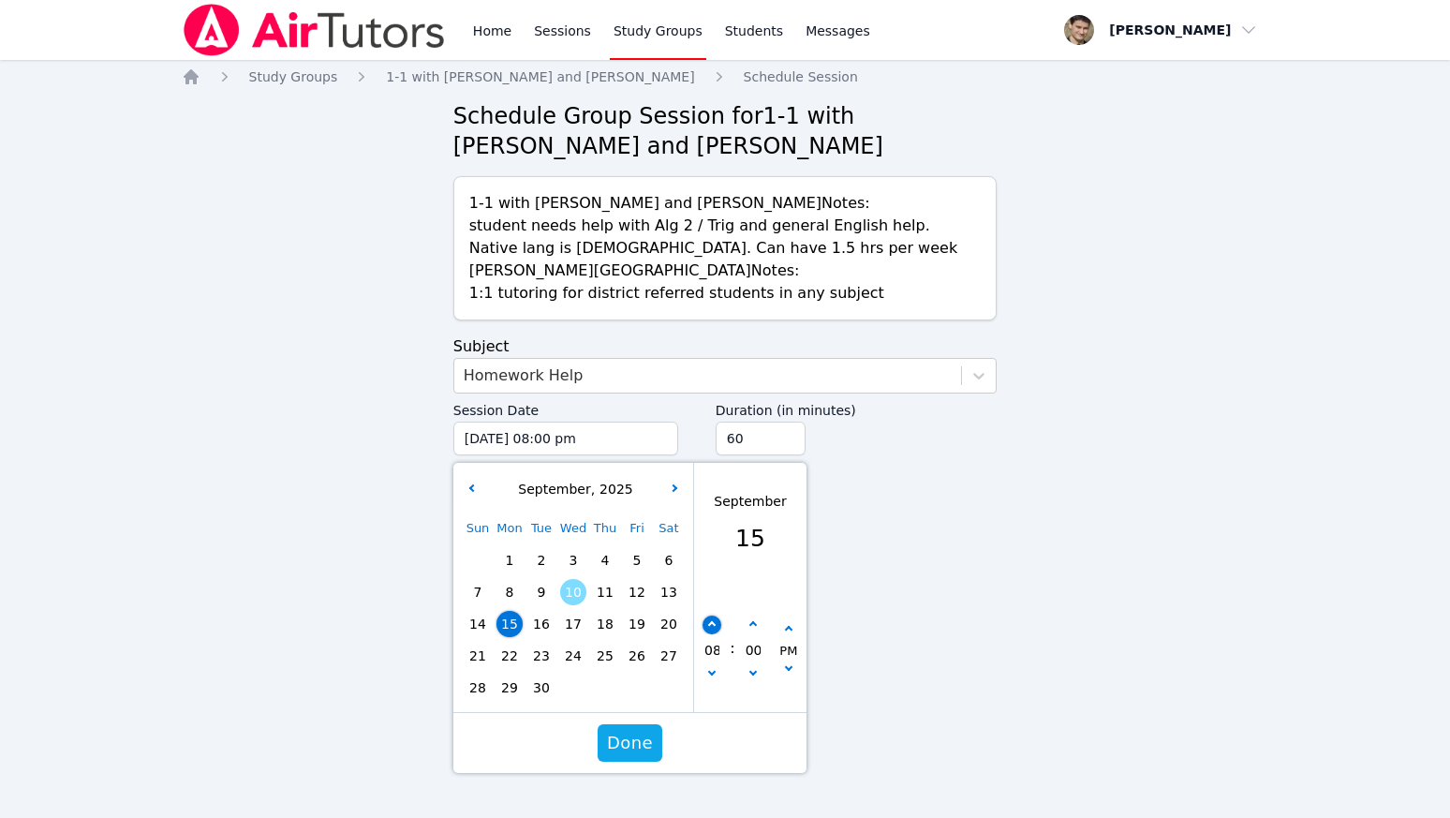
click at [717, 626] on button "button" at bounding box center [711, 624] width 19 height 19
type input "[DATE] 09:00 pm"
type input "09"
click at [625, 742] on span "Done" at bounding box center [630, 743] width 46 height 26
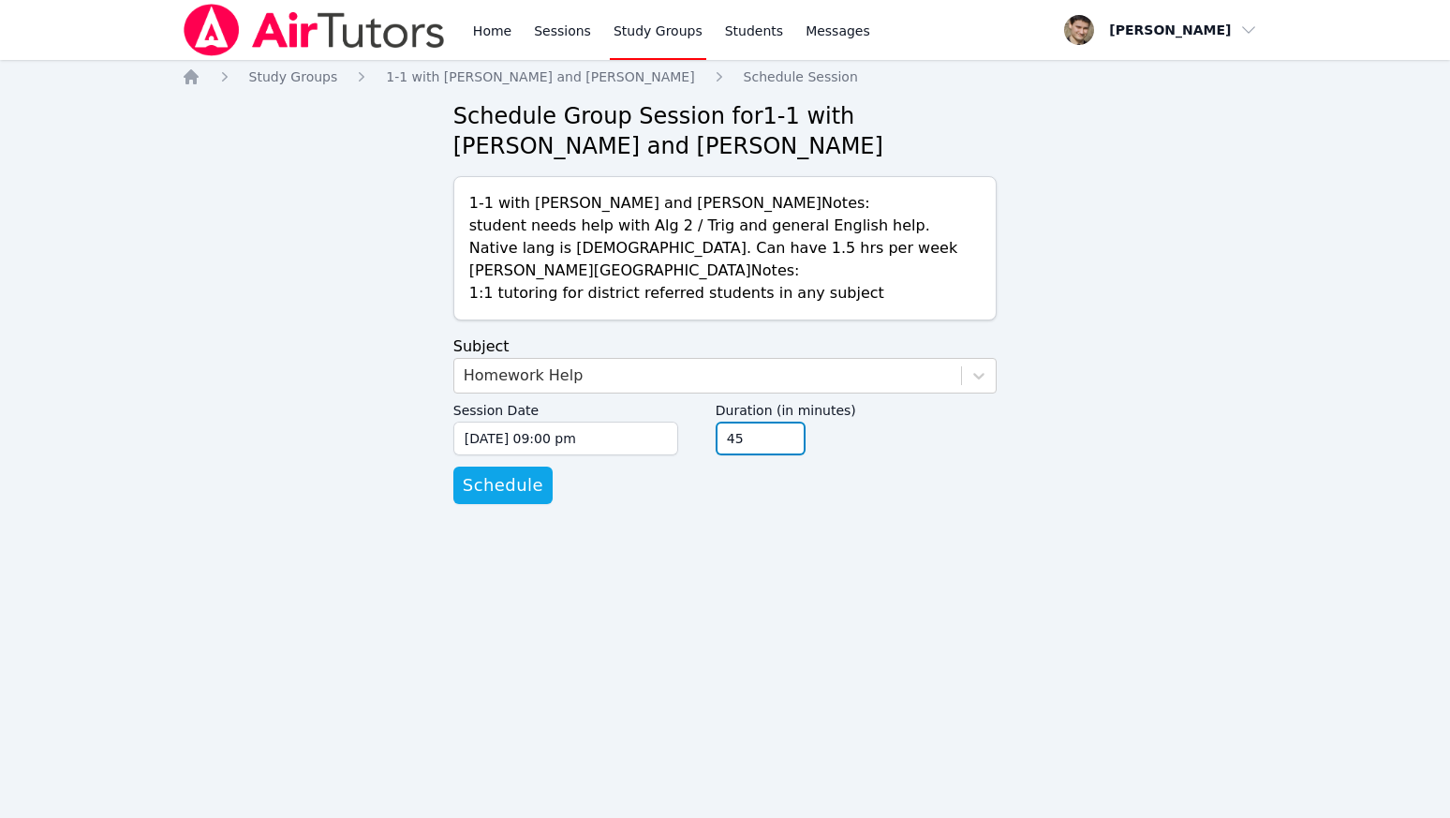
type input "45"
click at [790, 446] on input "45" at bounding box center [761, 438] width 90 height 34
click at [495, 487] on span "Schedule" at bounding box center [503, 485] width 81 height 26
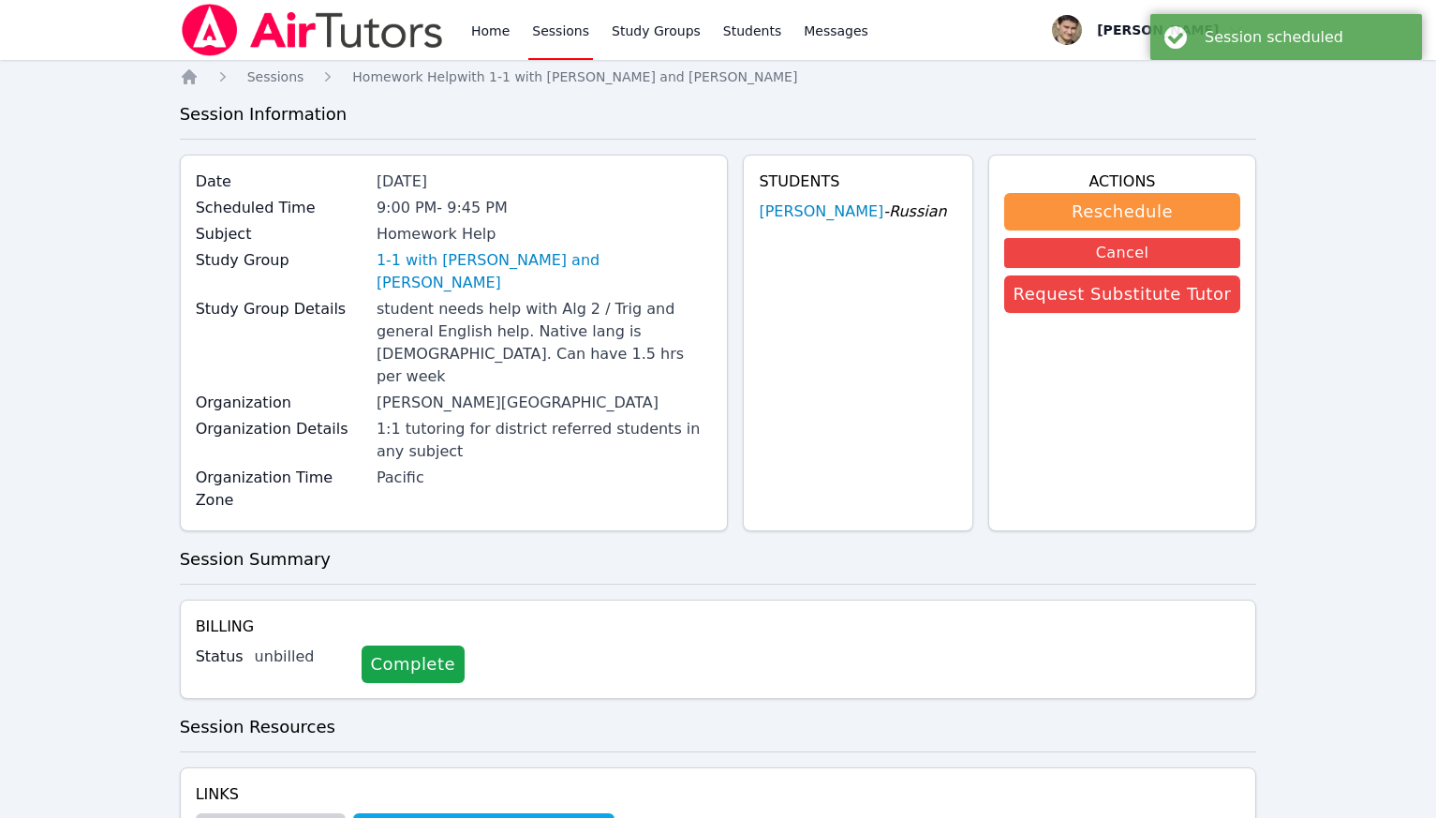
click at [565, 20] on link "Sessions" at bounding box center [560, 30] width 65 height 60
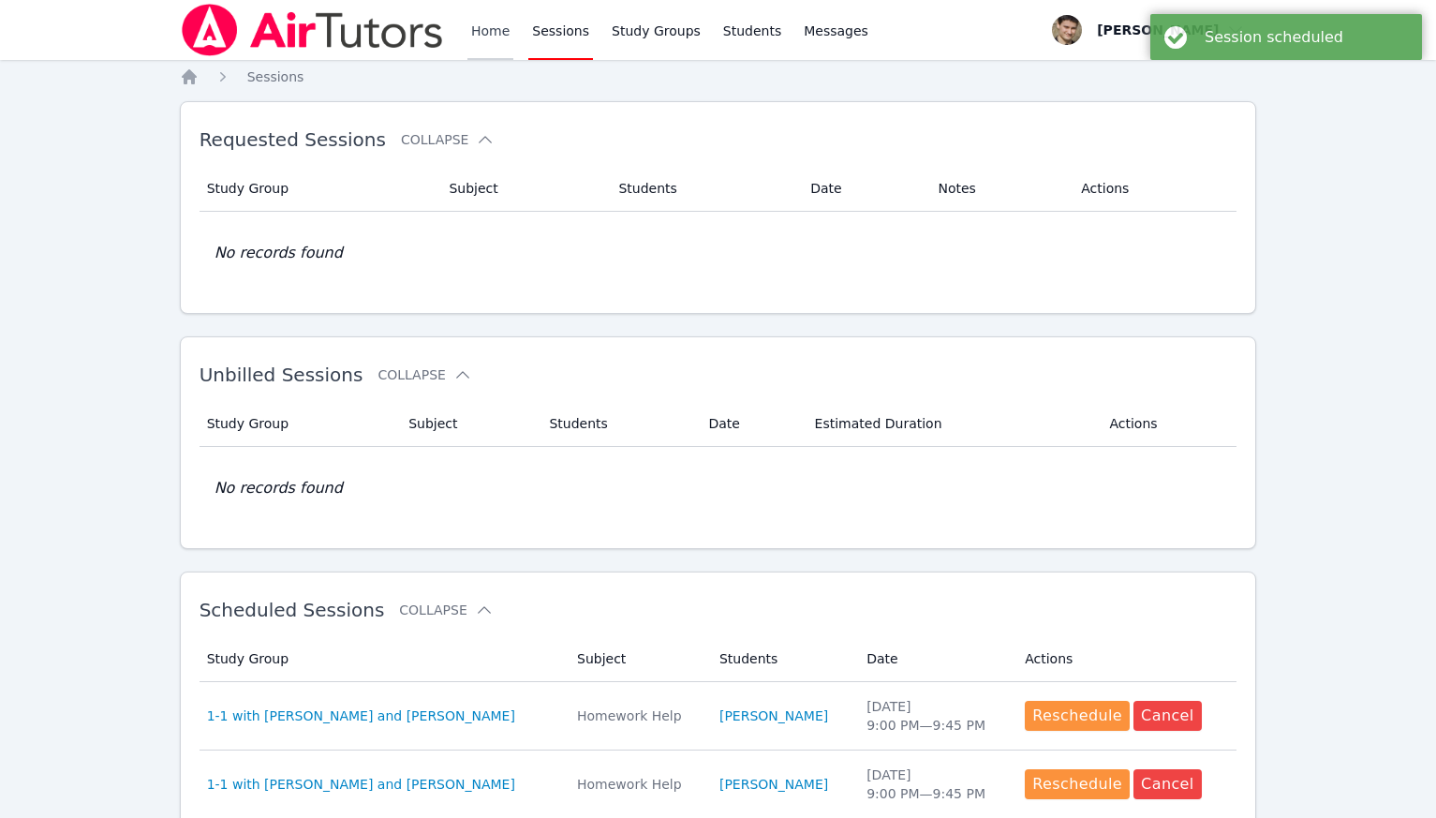
click at [505, 44] on link "Home" at bounding box center [490, 30] width 46 height 60
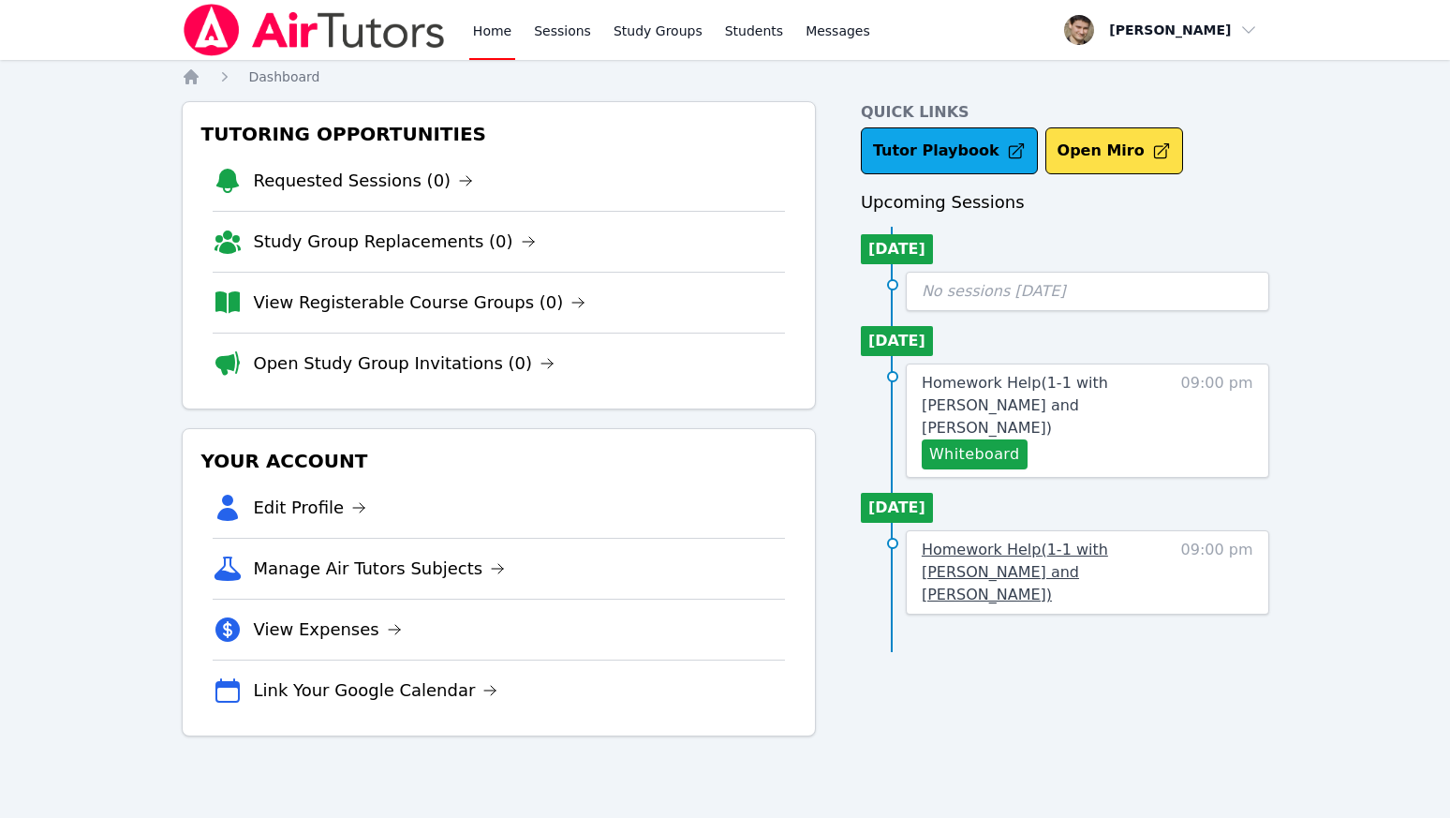
click at [1086, 540] on span "Homework Help ( 1-1 with [PERSON_NAME] and [PERSON_NAME] )" at bounding box center [1015, 571] width 186 height 63
click at [568, 35] on link "Sessions" at bounding box center [562, 30] width 65 height 60
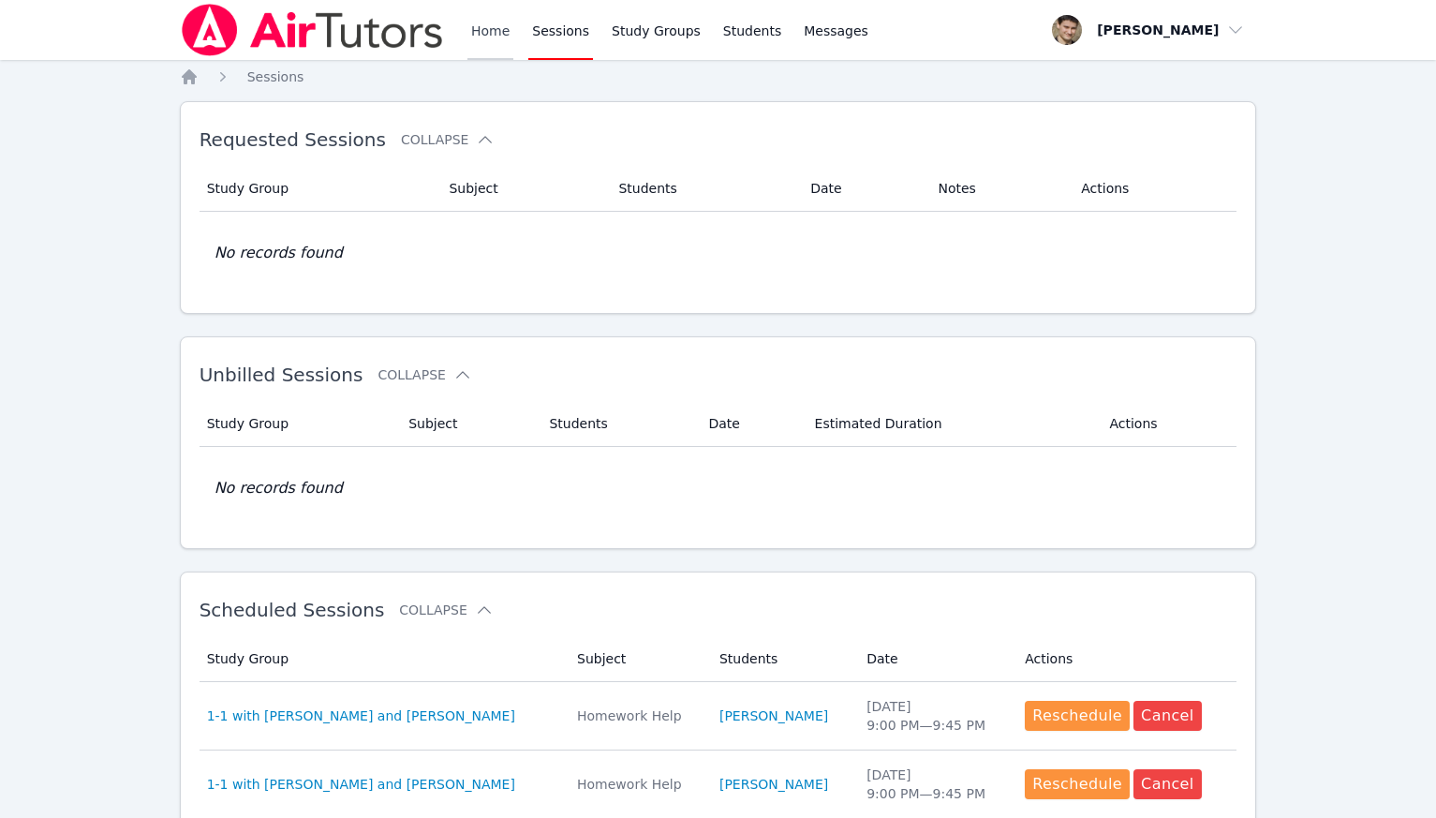
click at [503, 30] on link "Home" at bounding box center [490, 30] width 46 height 60
